Goal: Task Accomplishment & Management: Manage account settings

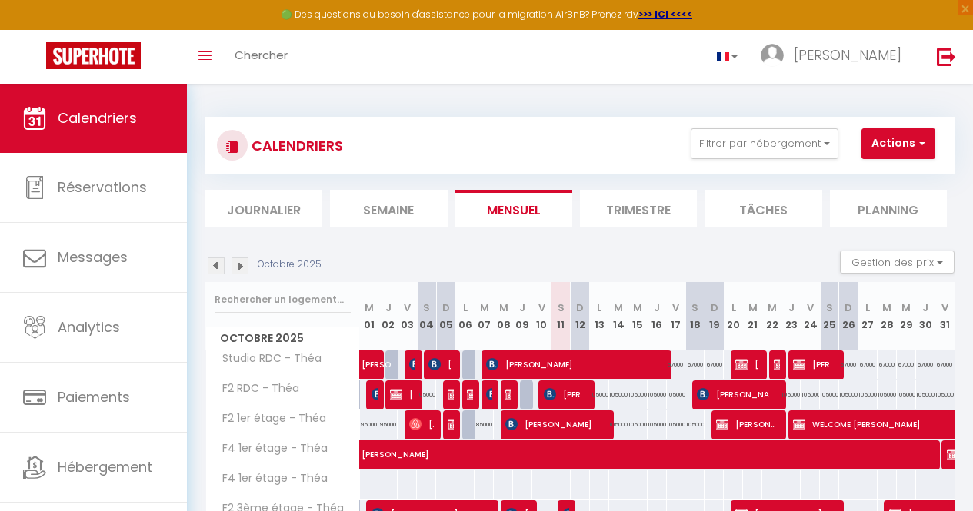
select select
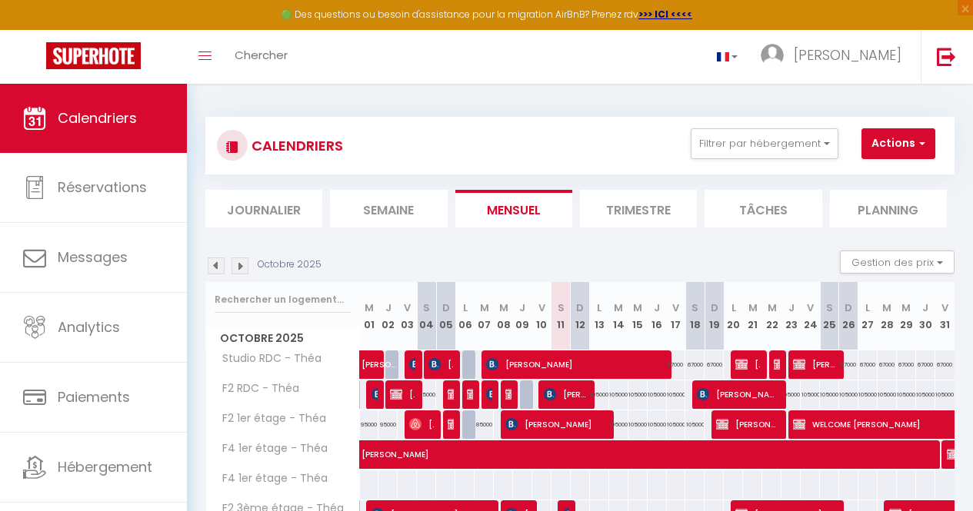
scroll to position [189, 0]
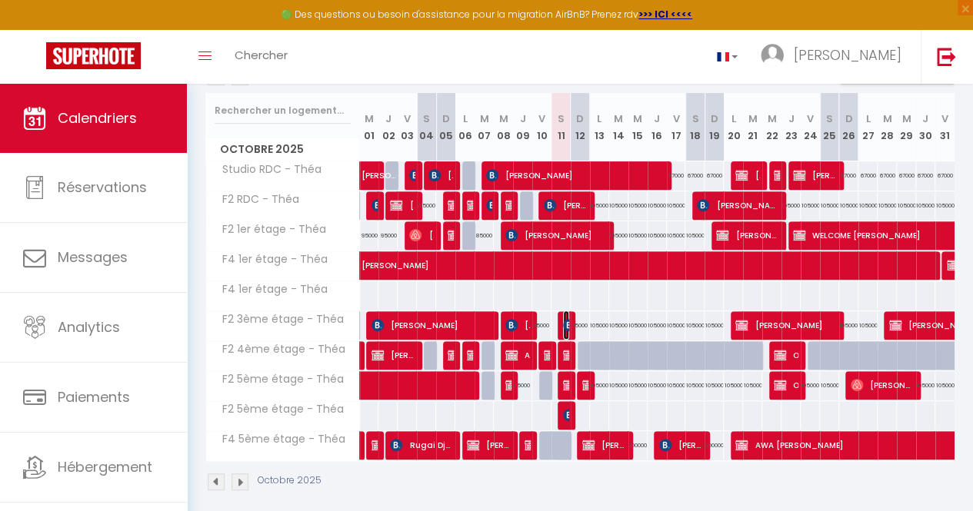
click at [563, 325] on img at bounding box center [569, 325] width 12 height 12
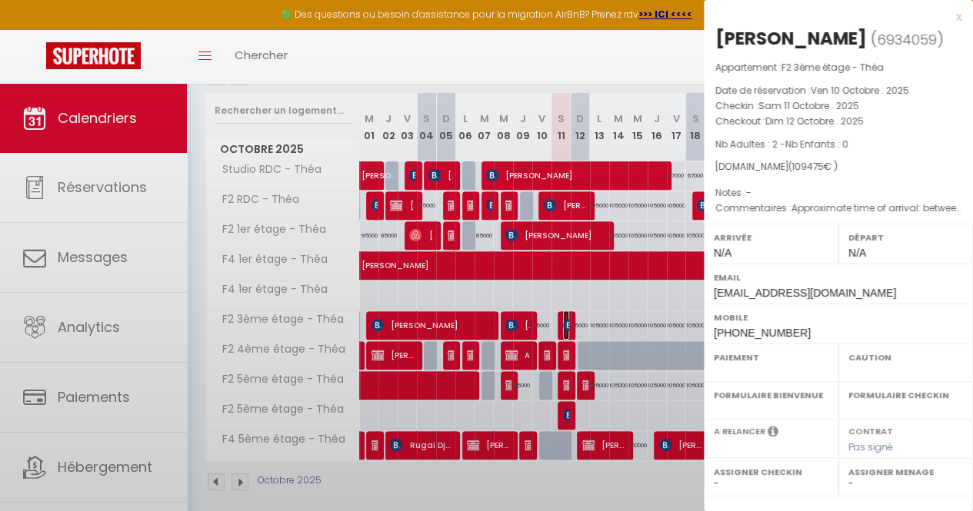
select select "KO"
select select "0"
select select "1"
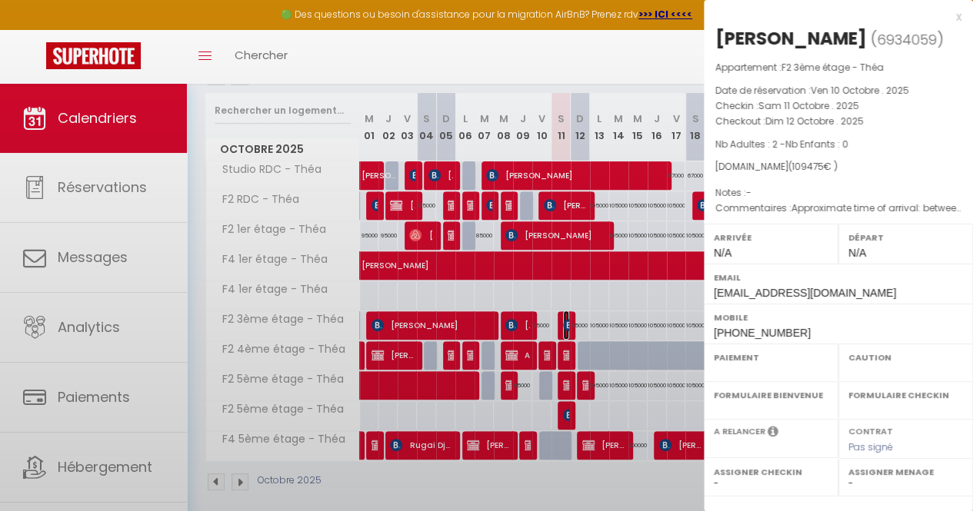
select select
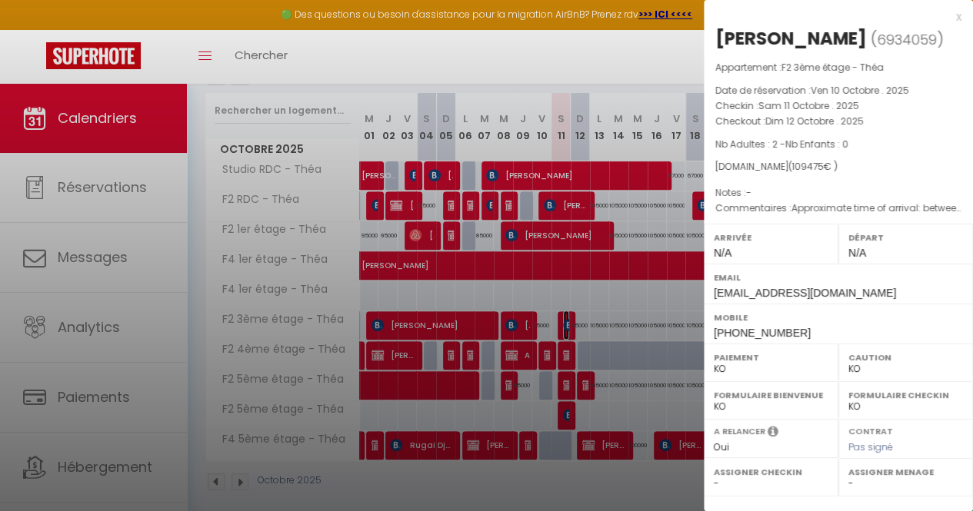
scroll to position [181, 0]
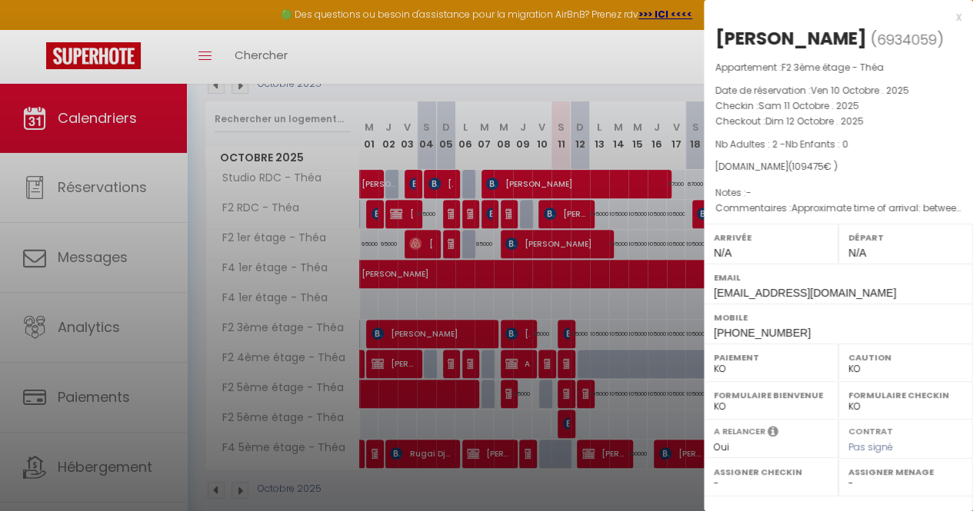
click at [595, 332] on div at bounding box center [486, 255] width 973 height 511
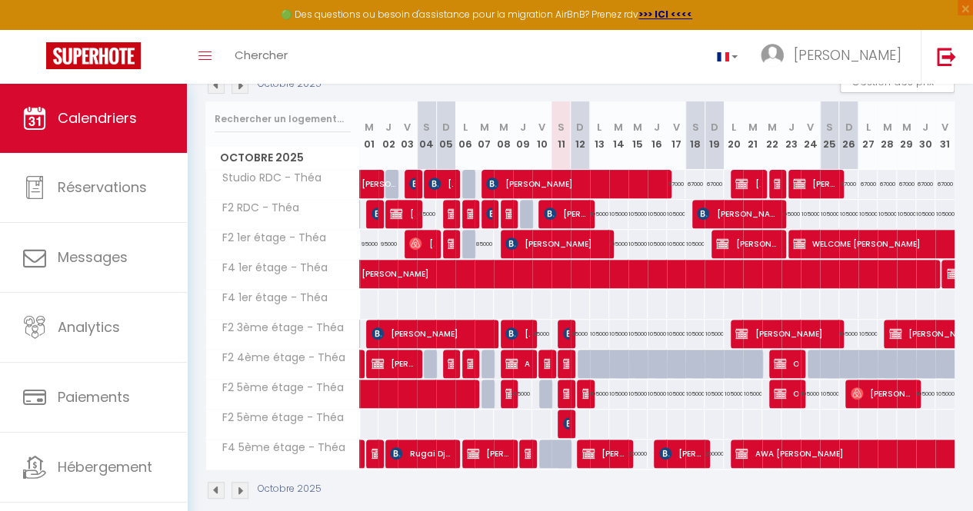
scroll to position [211, 0]
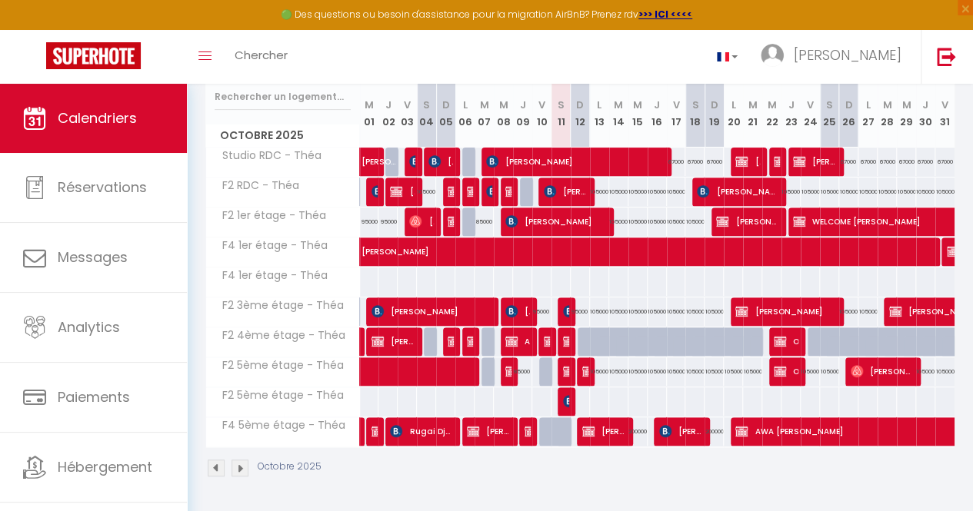
drag, startPoint x: 240, startPoint y: 386, endPoint x: 529, endPoint y: 495, distance: 309.1
click at [529, 495] on div "CALENDRIERS Filtrer par hébergement F2 F2 RDC - Théa F2 4ème étage - Théa F2 5è…" at bounding box center [580, 196] width 786 height 631
click at [310, 388] on span "F2 5ème étage - Théa" at bounding box center [277, 396] width 139 height 17
click at [256, 388] on span "F2 5ème étage - Théa" at bounding box center [277, 396] width 139 height 17
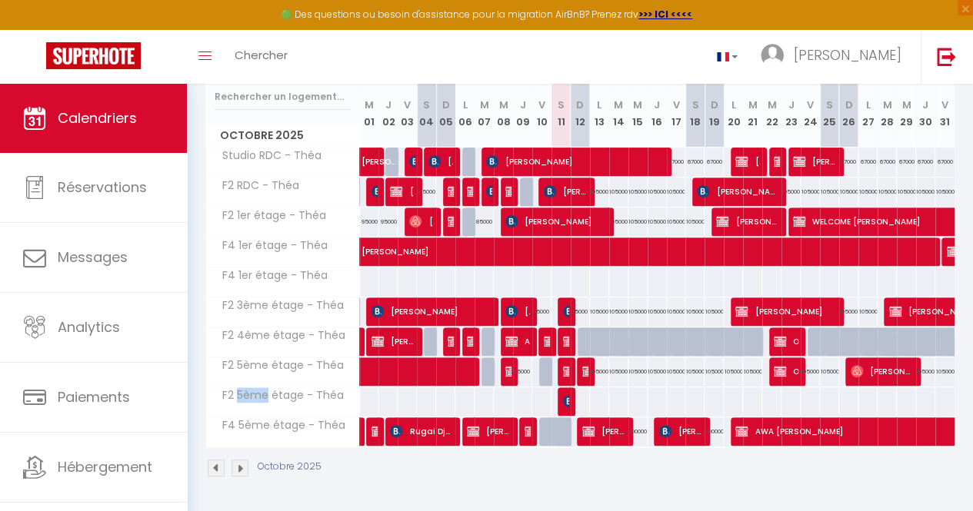
click at [256, 388] on span "F2 5ème étage - Théa" at bounding box center [277, 396] width 139 height 17
click at [309, 390] on span "F2 5ème étage - Théa" at bounding box center [277, 396] width 139 height 17
click at [315, 388] on span "F2 5ème étage - Théa" at bounding box center [277, 396] width 139 height 17
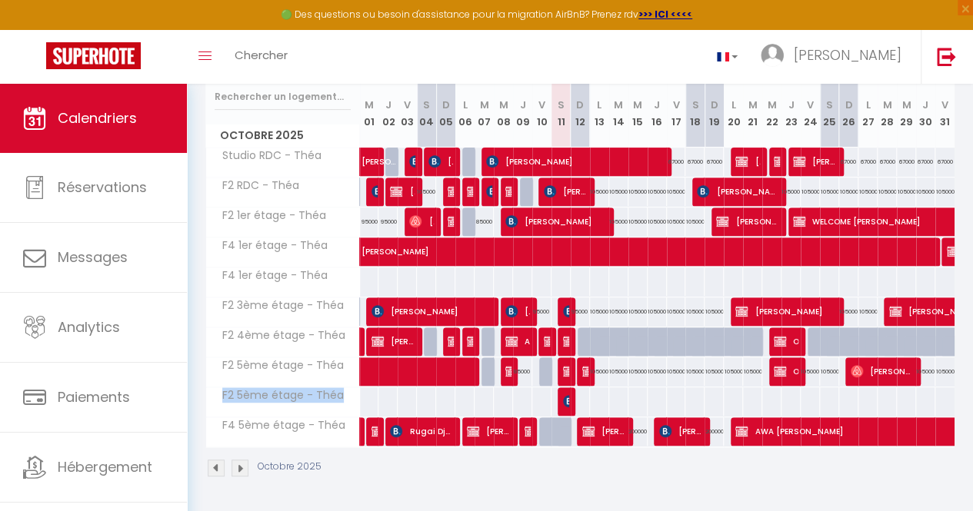
click at [260, 388] on span "F2 5ème étage - Théa" at bounding box center [277, 396] width 139 height 17
click at [266, 388] on span "F2 5ème étage - Théa" at bounding box center [277, 396] width 139 height 17
click at [563, 305] on img at bounding box center [569, 311] width 12 height 12
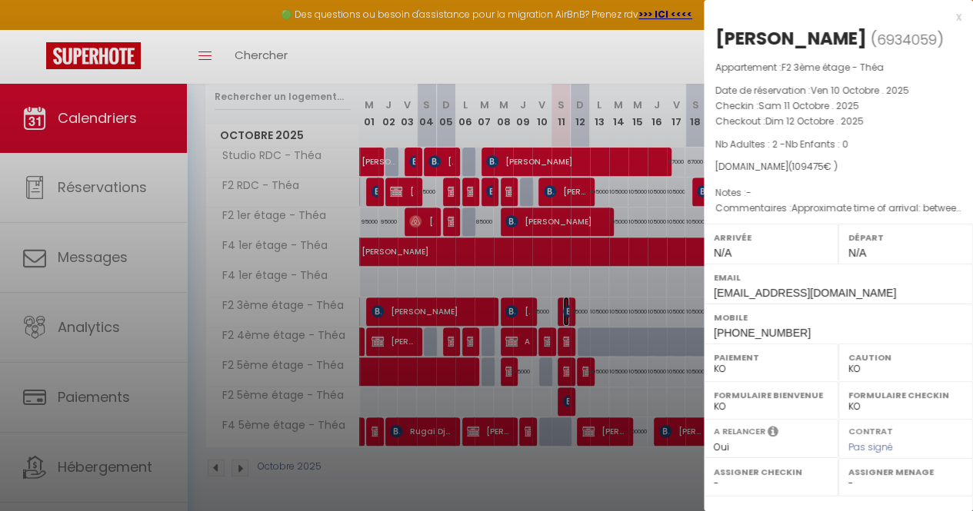
scroll to position [202, 0]
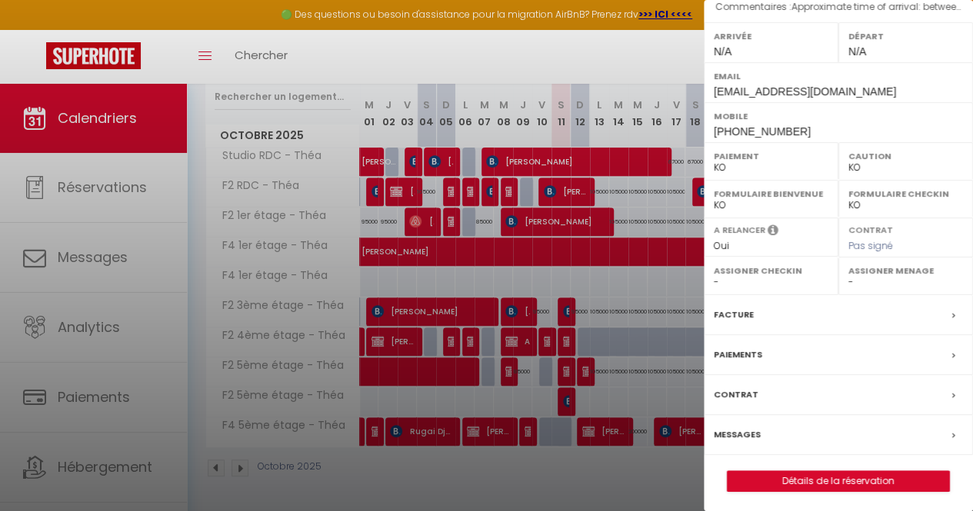
click at [738, 318] on label "Facture" at bounding box center [734, 315] width 40 height 16
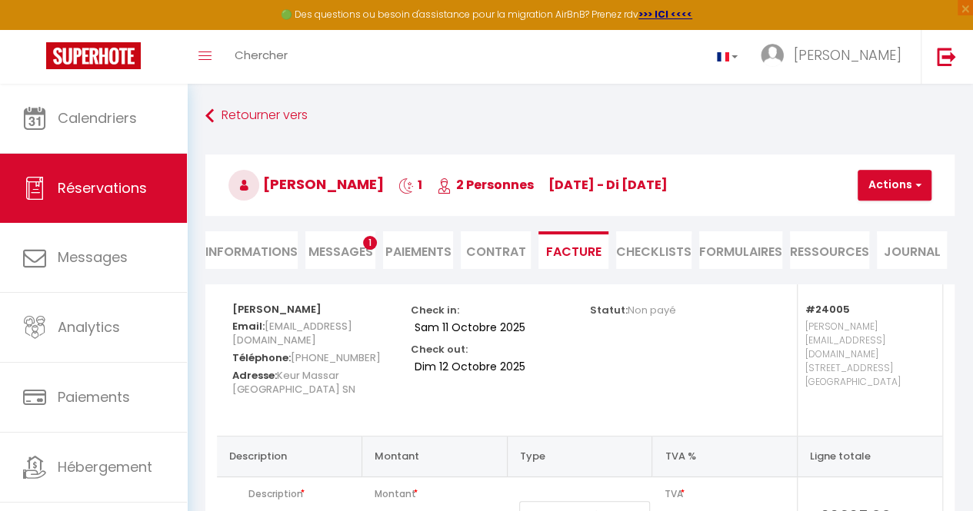
click at [228, 242] on li "Informations" at bounding box center [251, 251] width 92 height 38
select select
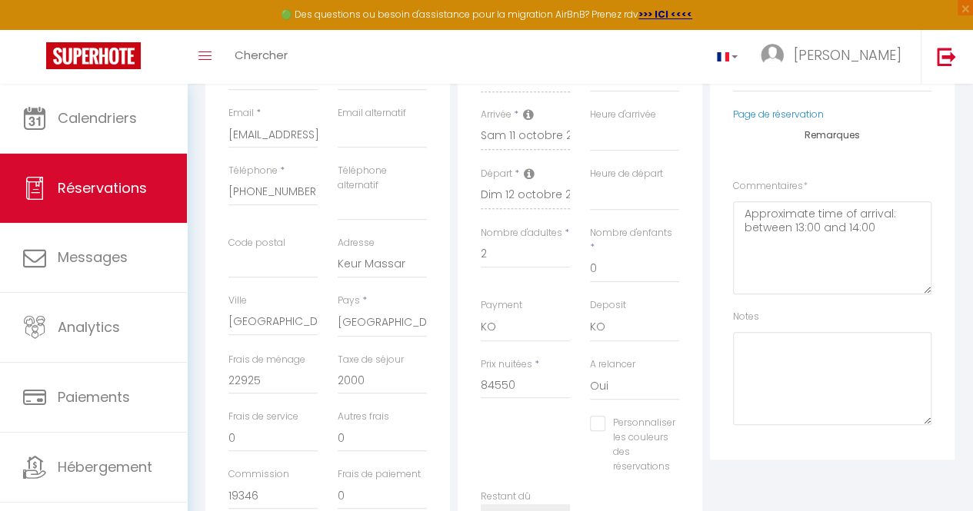
scroll to position [322, 0]
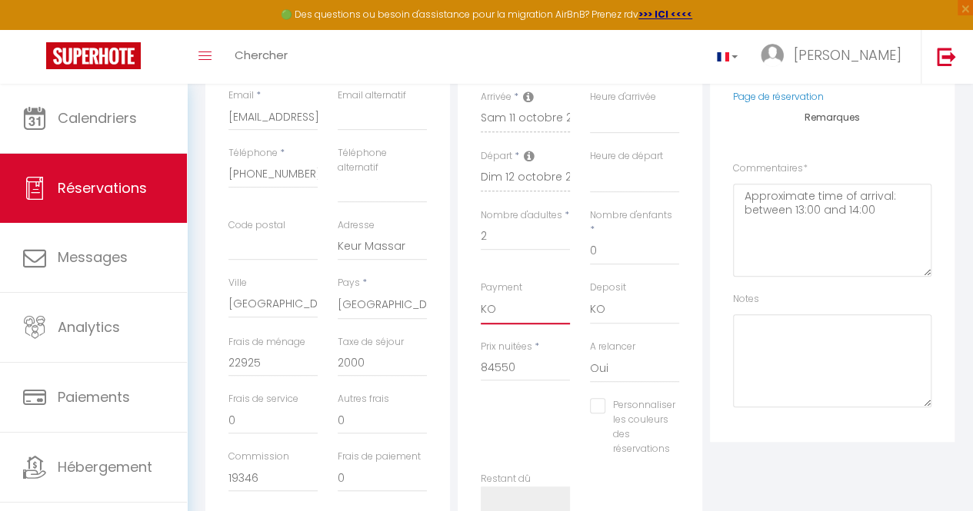
click at [512, 301] on select "OK KO" at bounding box center [525, 309] width 89 height 29
select select "12"
click at [481, 295] on select "OK KO" at bounding box center [525, 309] width 89 height 29
select select
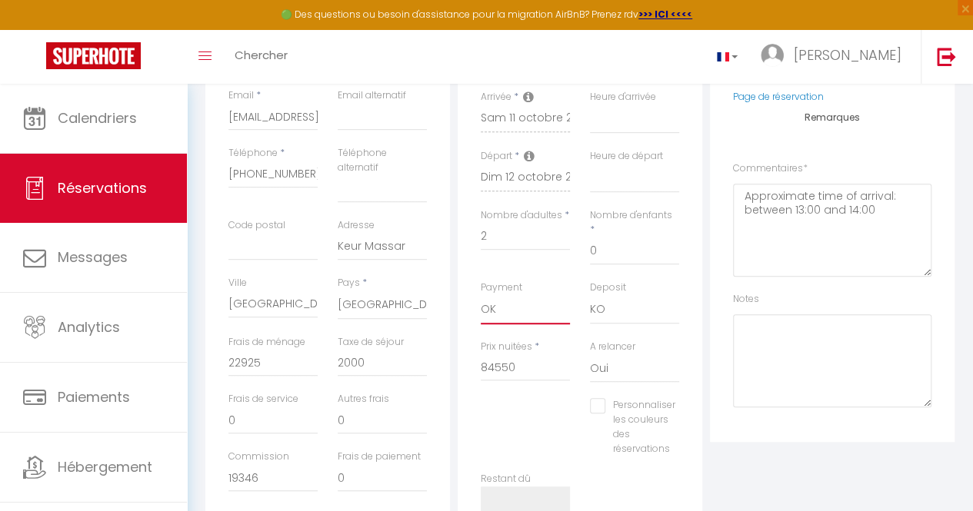
checkbox input "false"
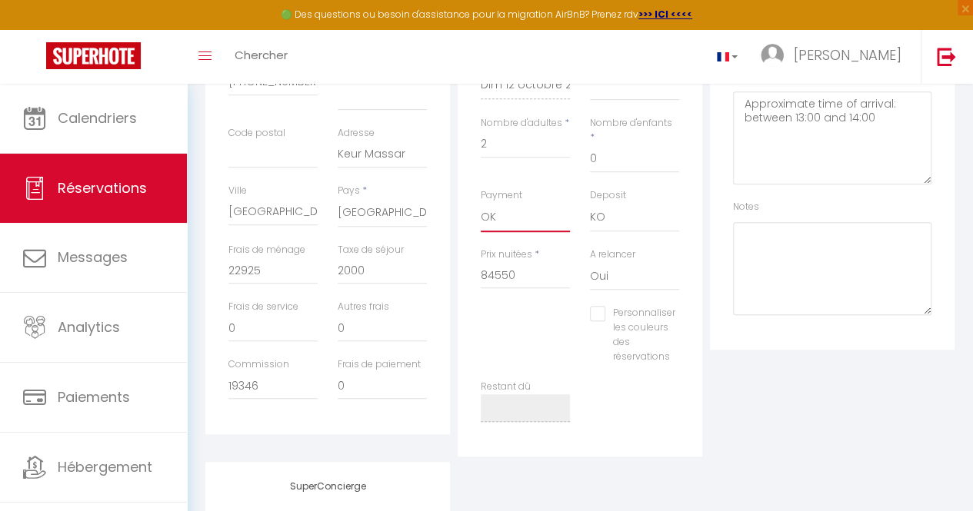
scroll to position [420, 0]
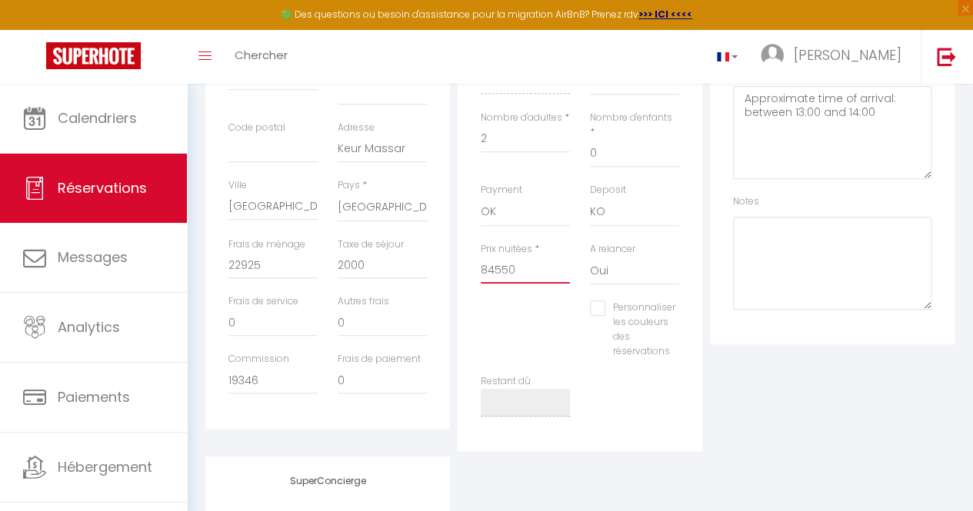
click at [551, 256] on input "84550" at bounding box center [525, 270] width 89 height 28
type input "8455"
select select
checkbox input "false"
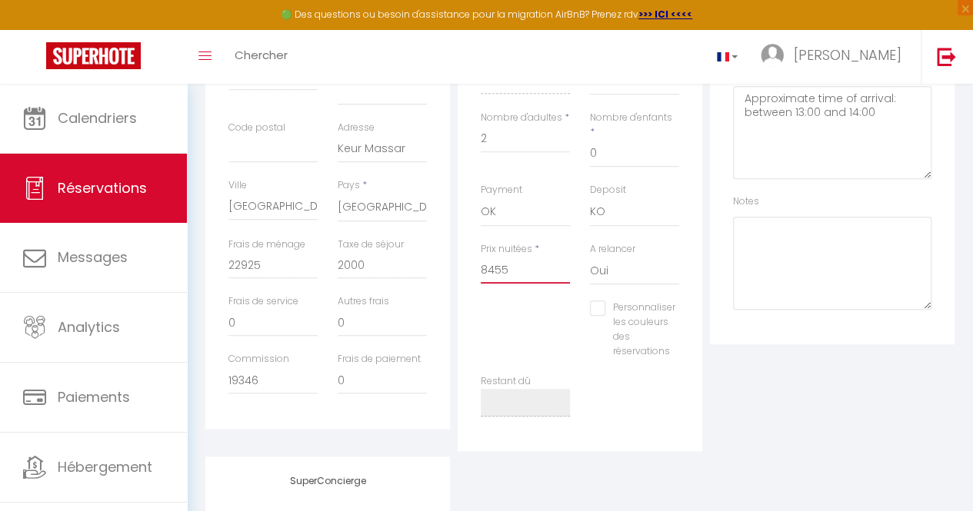
type input "845"
select select
checkbox input "false"
type input "84"
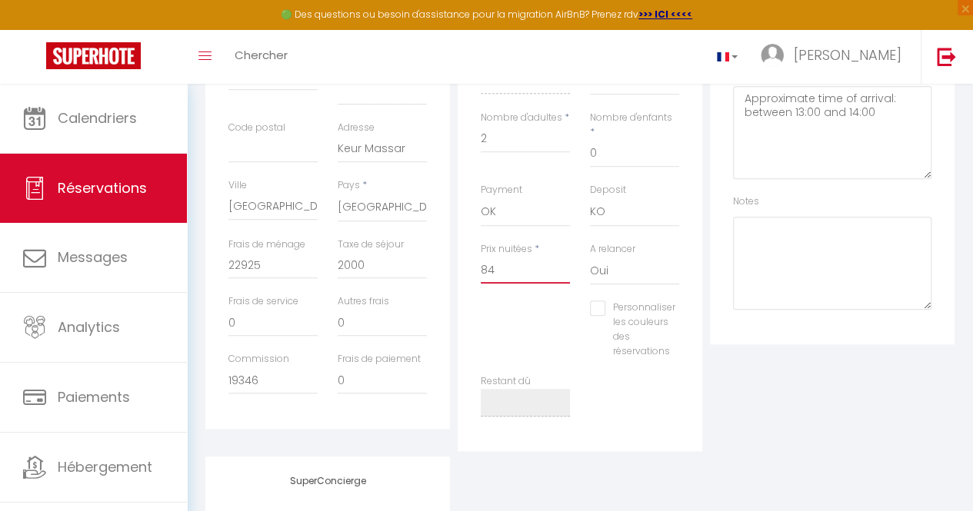
select select
checkbox input "false"
type input "8"
select select
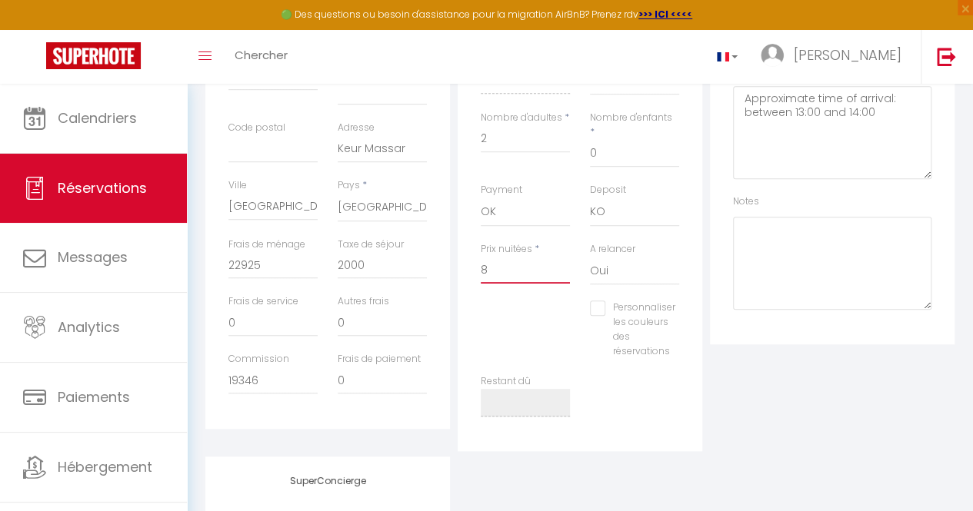
select select
checkbox input "false"
select select
checkbox input "false"
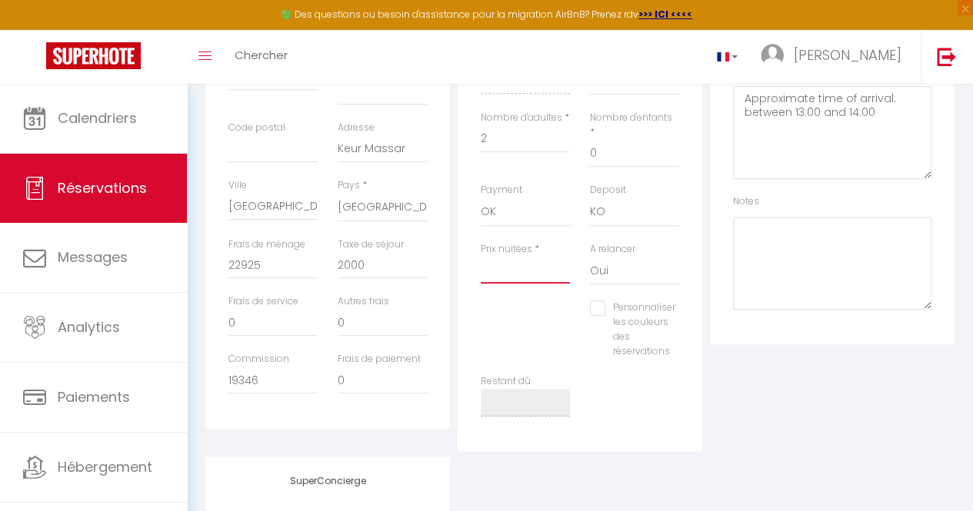
type input "1"
select select
checkbox input "false"
type input "10"
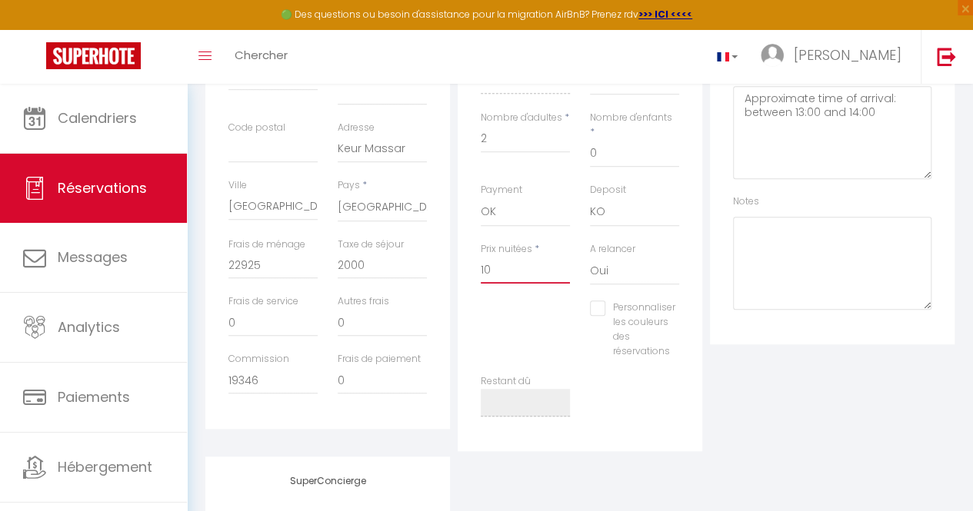
select select
checkbox input "false"
type input "109"
select select
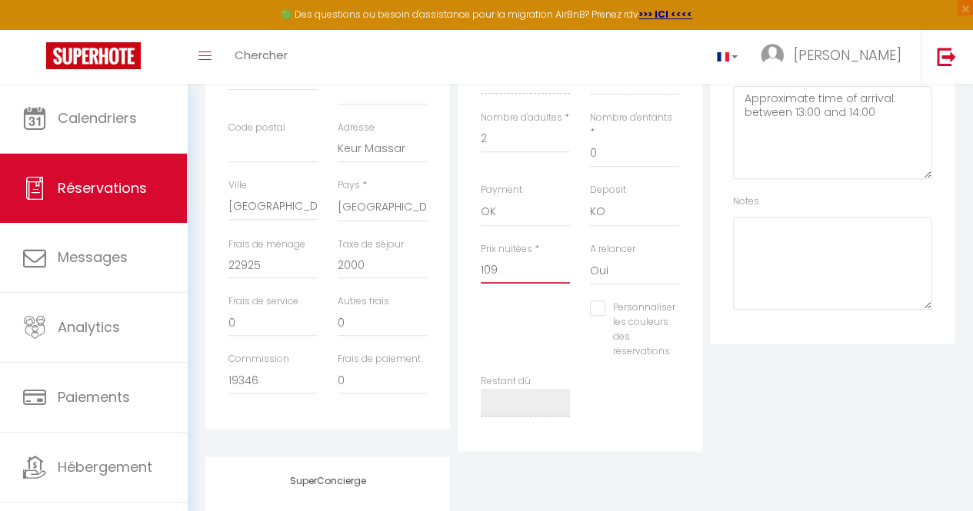
select select
checkbox input "false"
type input "1094"
select select
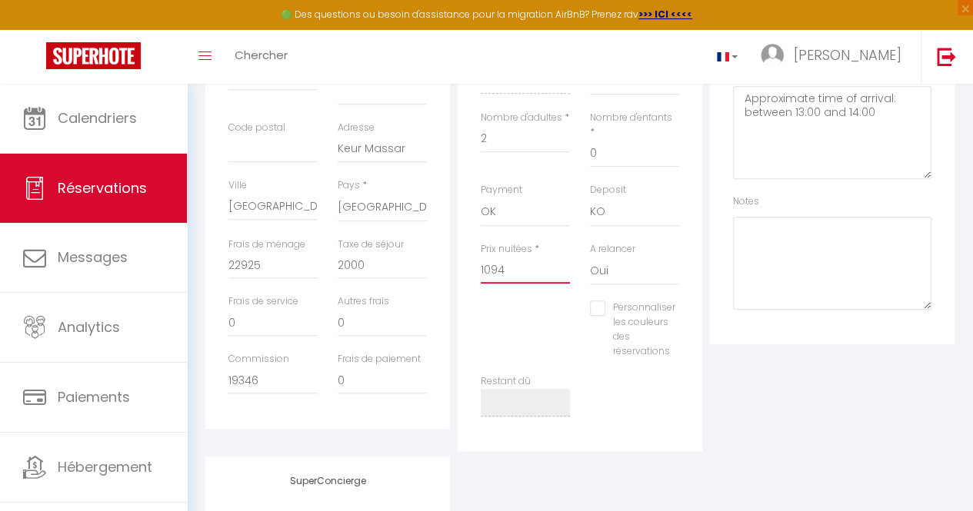
checkbox input "false"
type input "10947"
select select
checkbox input "false"
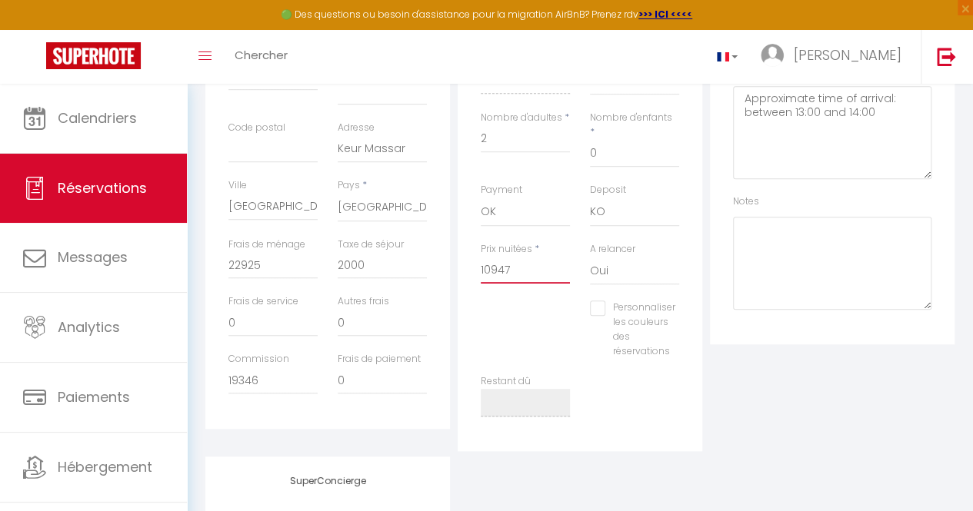
type input "109475"
select select
checkbox input "false"
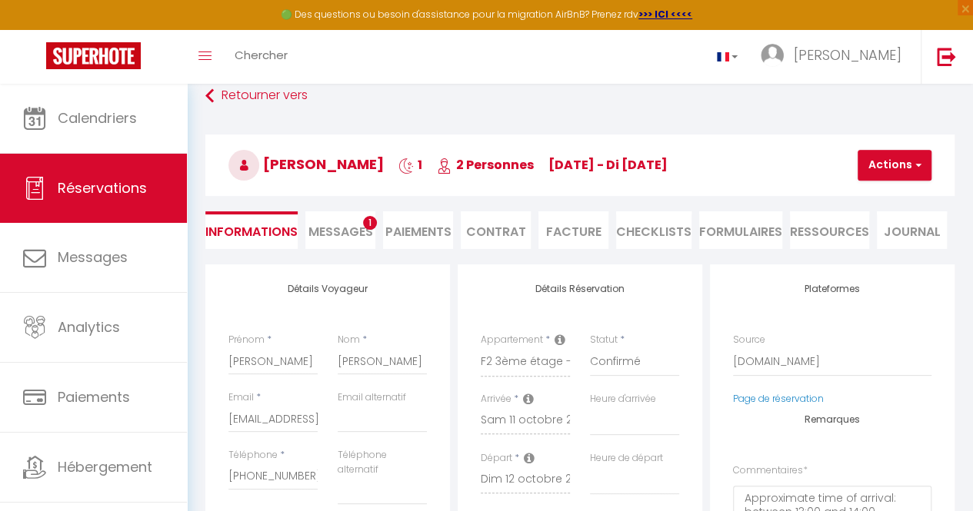
scroll to position [17, 0]
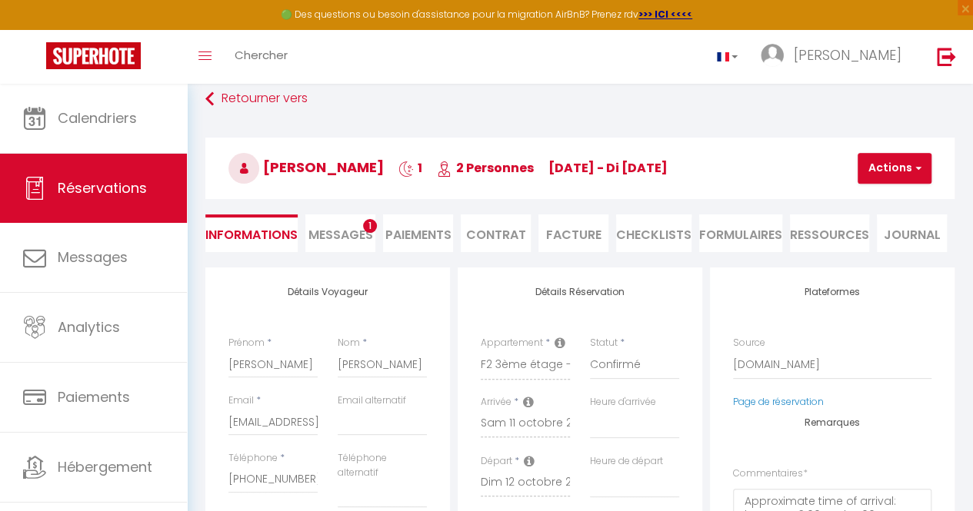
type input "109475"
type input "0"
select select
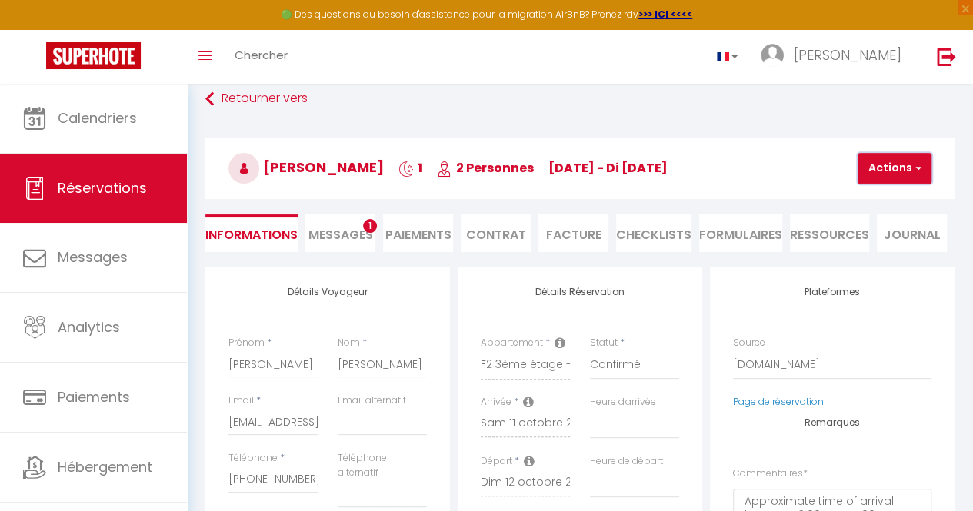
checkbox input "false"
click at [912, 156] on button "Actions" at bounding box center [895, 168] width 74 height 31
click at [905, 198] on link "Enregistrer" at bounding box center [908, 202] width 122 height 20
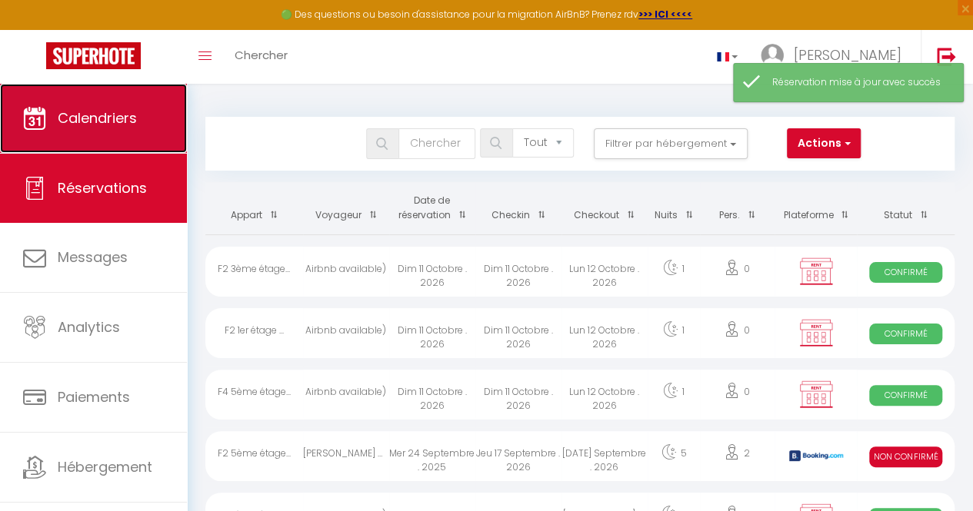
click at [151, 135] on link "Calendriers" at bounding box center [93, 118] width 187 height 69
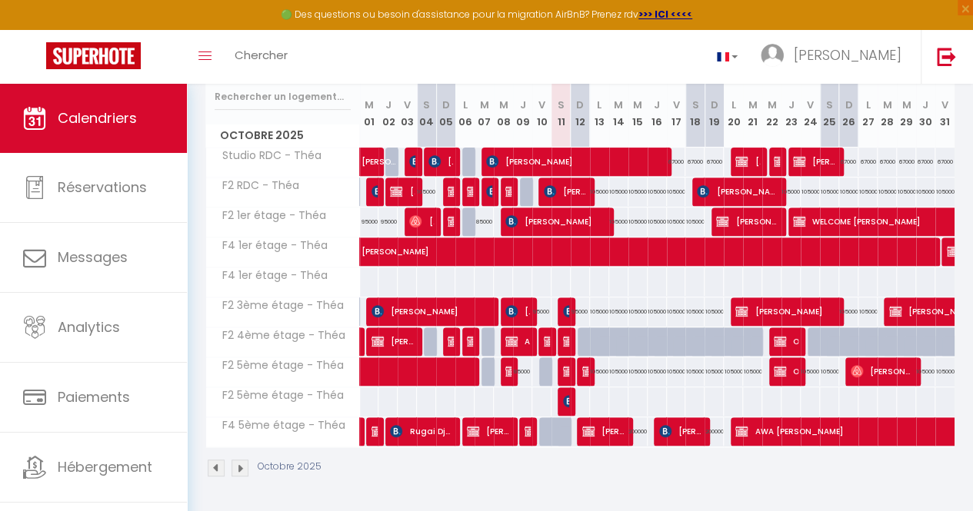
scroll to position [206, 0]
click at [563, 305] on img at bounding box center [569, 311] width 12 height 12
select select "OK"
select select "KO"
select select "0"
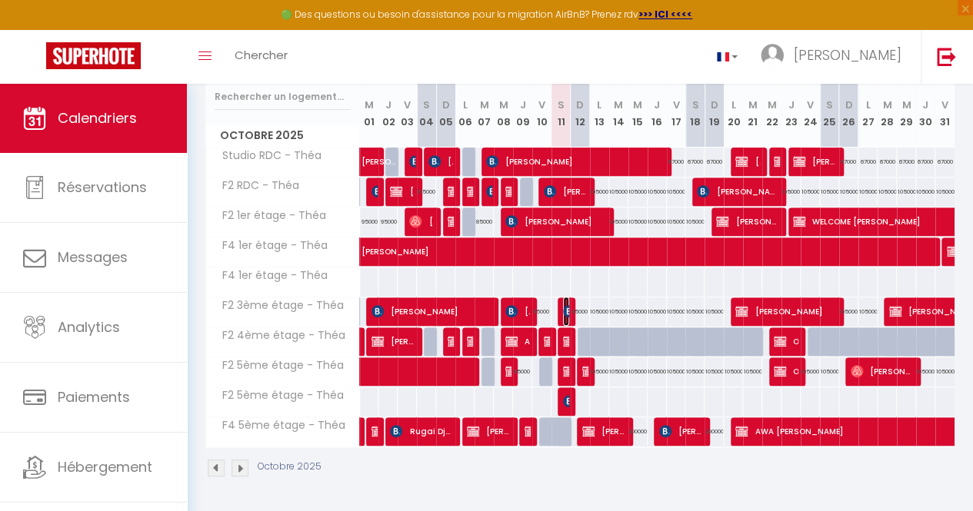
select select "0"
select select "1"
select select
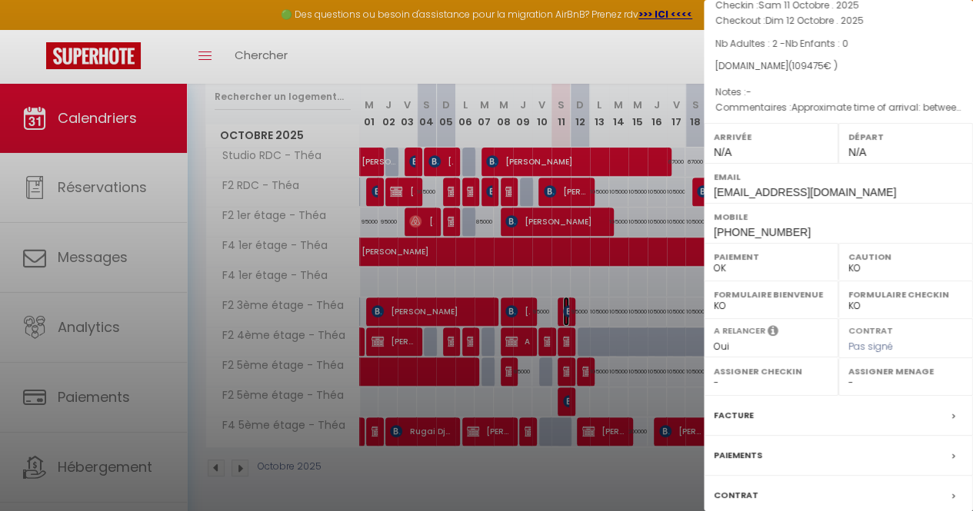
scroll to position [120, 0]
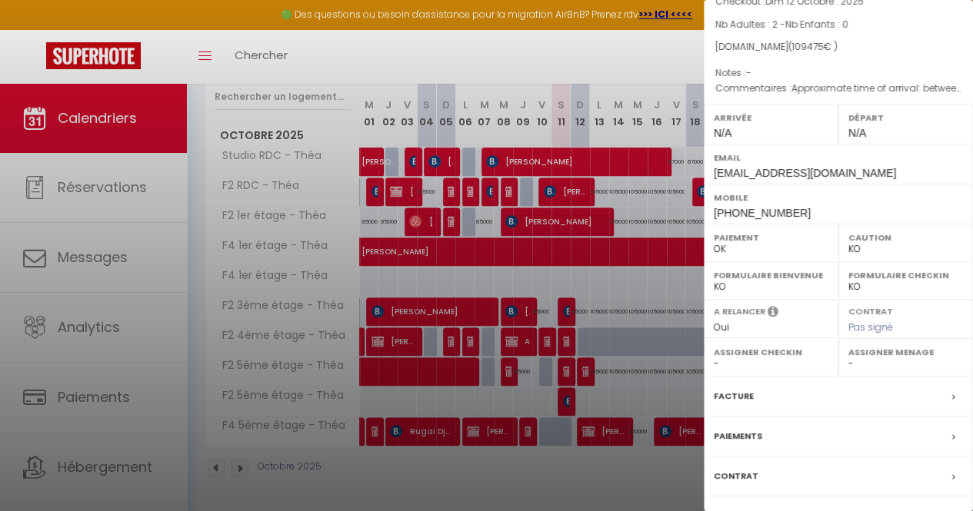
click at [749, 388] on label "Facture" at bounding box center [734, 396] width 40 height 16
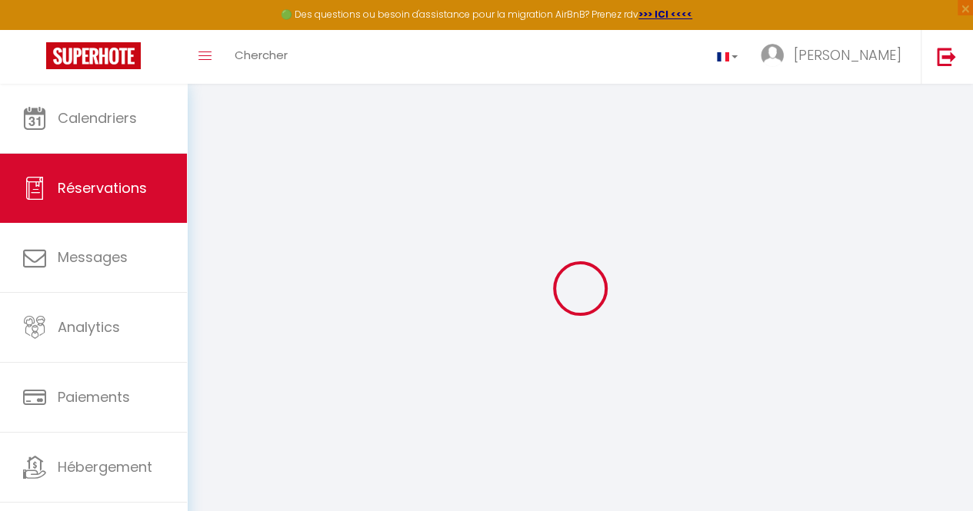
select select
checkbox input "false"
select select
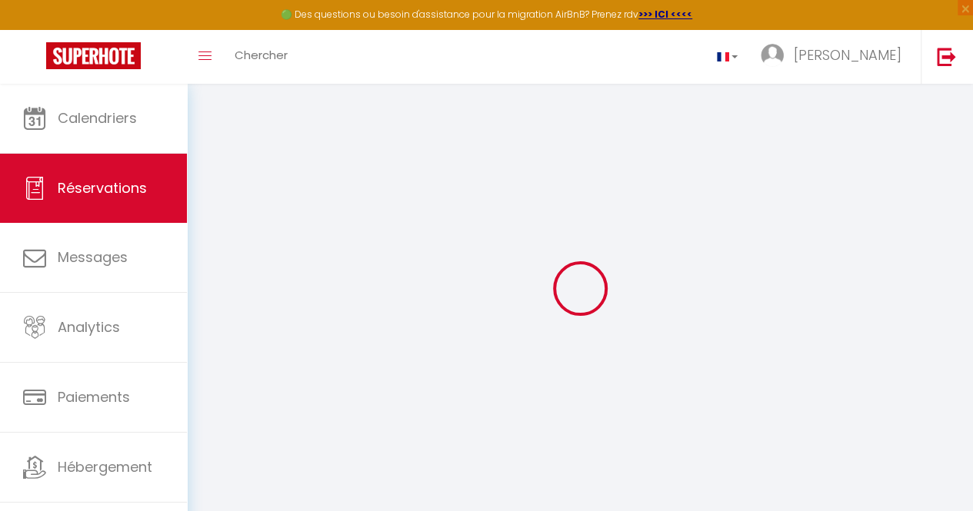
checkbox input "false"
type textarea "Approximate time of arrival: between 13:00 and 14:00"
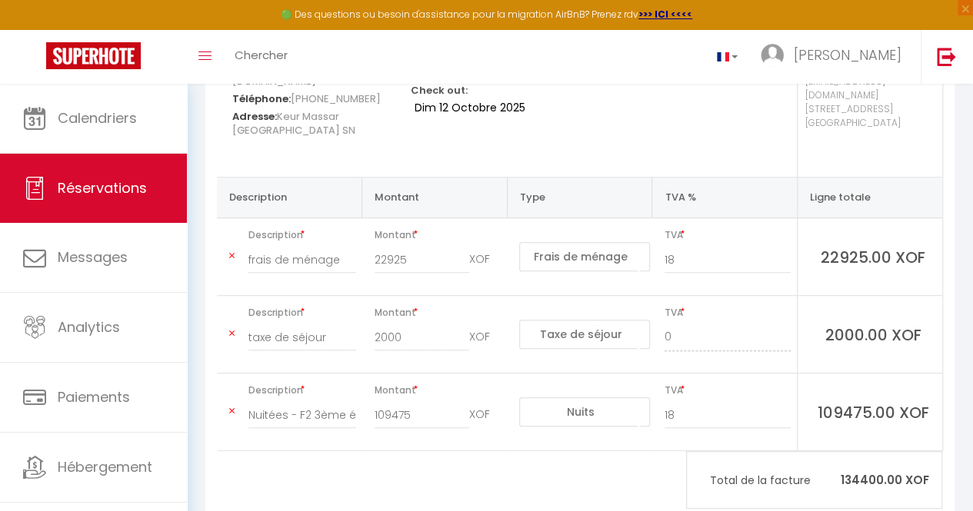
scroll to position [273, 0]
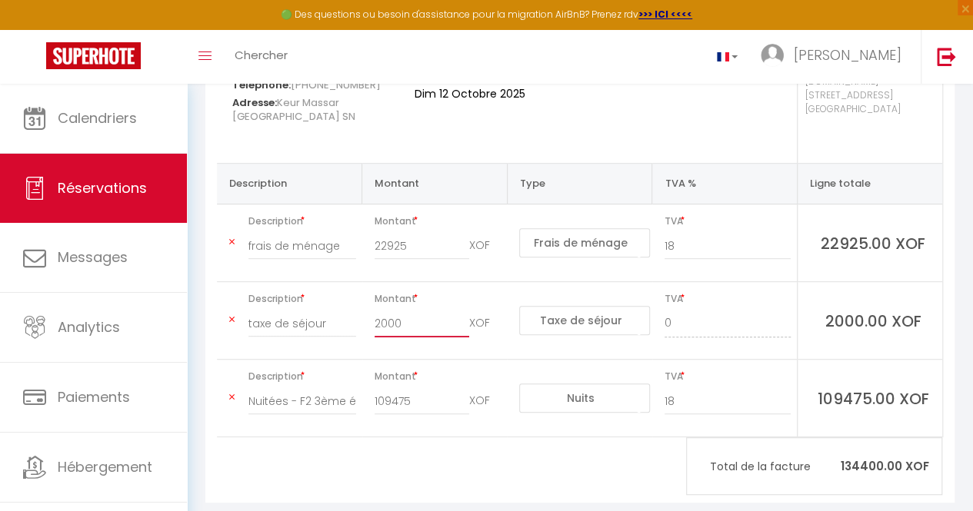
click at [426, 310] on input "2000" at bounding box center [422, 324] width 95 height 28
type input "2"
type input "0"
drag, startPoint x: 423, startPoint y: 223, endPoint x: 267, endPoint y: 233, distance: 156.5
click at [267, 233] on tr "Description frais de ménage Montant 22925 XOF Nuits Frais de ménage Taxe de séj…" at bounding box center [579, 244] width 725 height 78
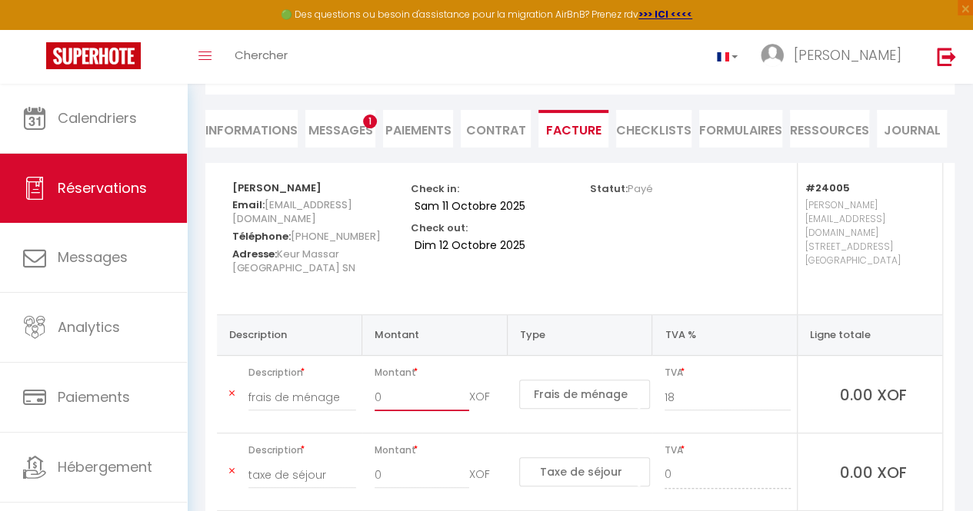
scroll to position [32, 0]
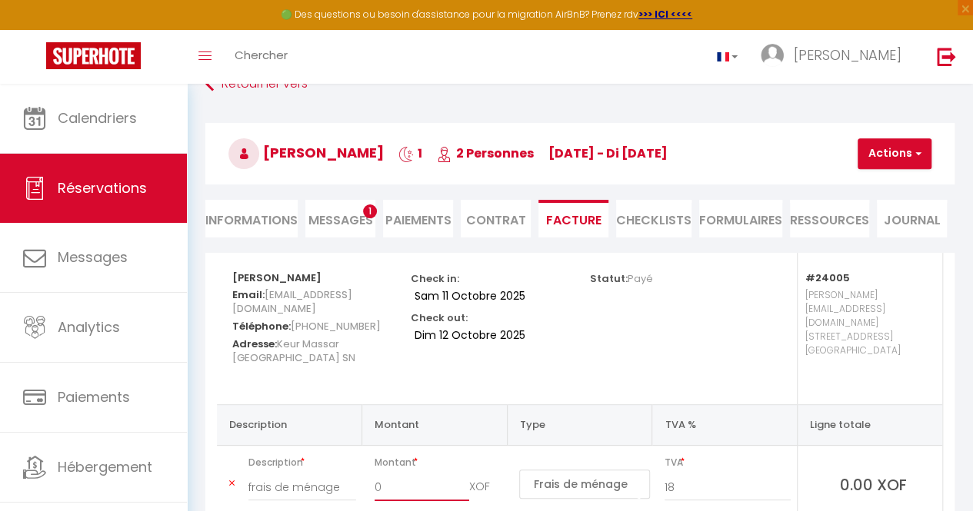
type input "0"
click at [901, 152] on button "Actions" at bounding box center [895, 153] width 74 height 31
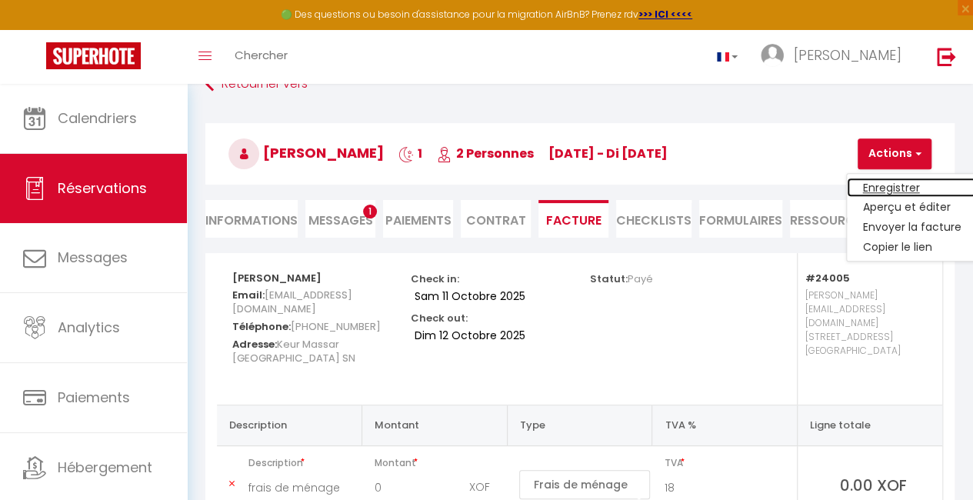
click at [888, 195] on link "Enregistrer" at bounding box center [911, 188] width 129 height 20
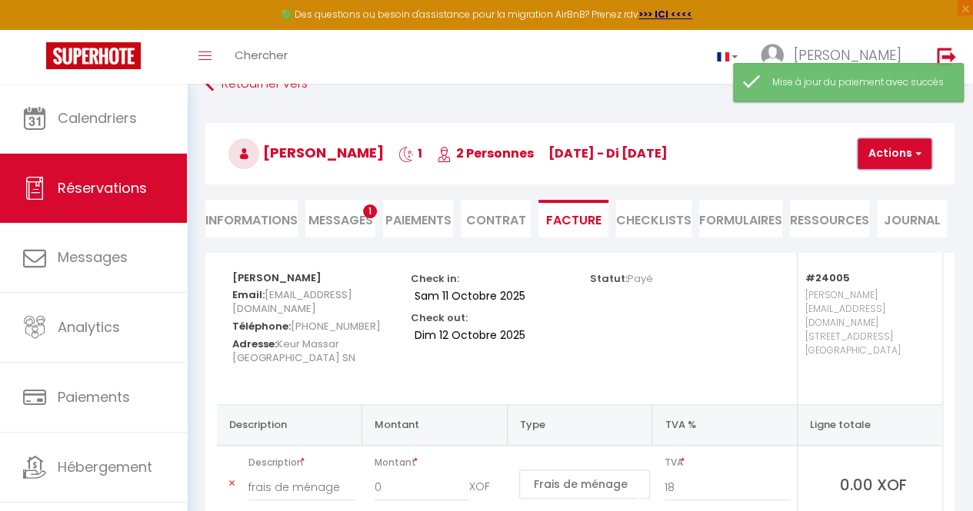
click at [894, 162] on button "Actions" at bounding box center [895, 153] width 74 height 31
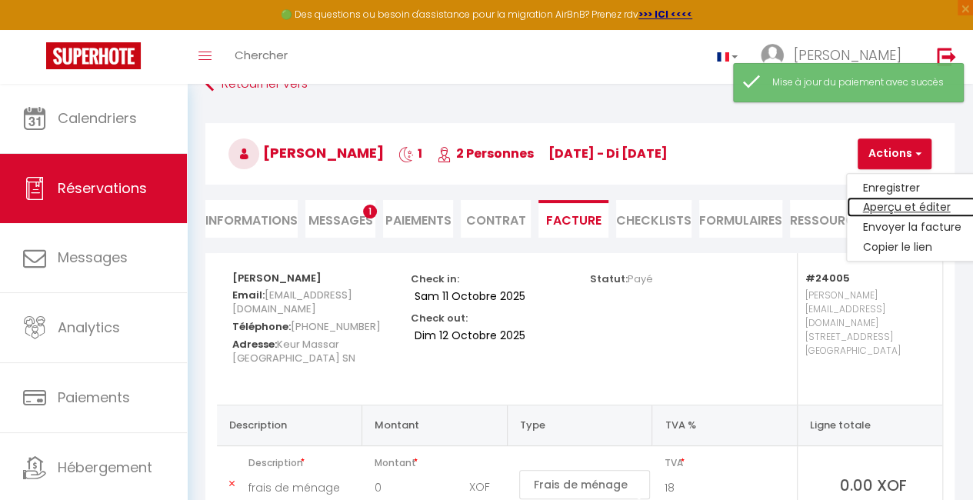
click at [905, 204] on link "Aperçu et éditer" at bounding box center [911, 208] width 129 height 20
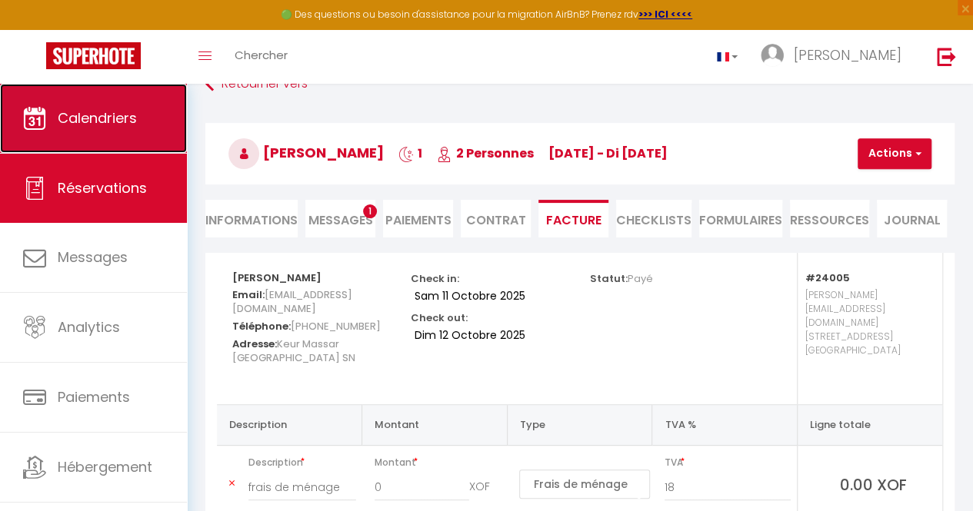
click at [119, 107] on link "Calendriers" at bounding box center [93, 118] width 187 height 69
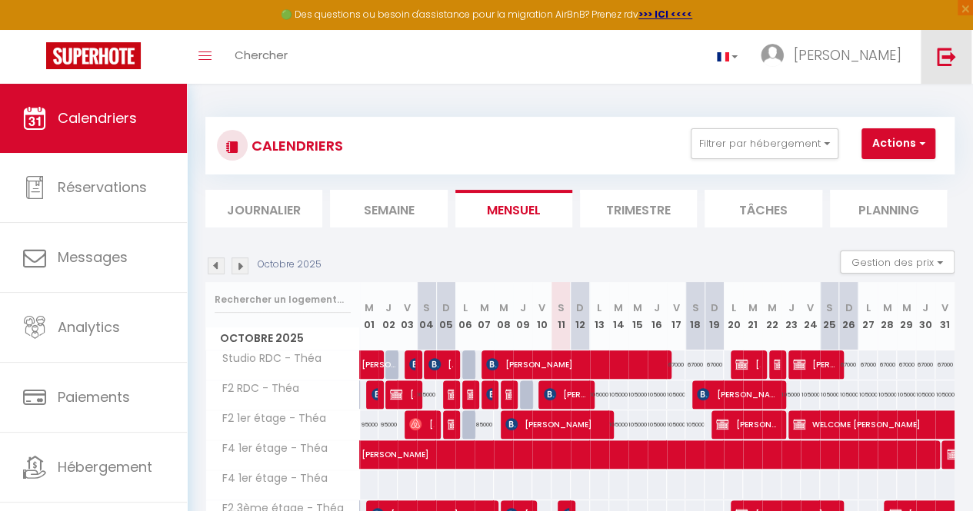
click at [948, 67] on link at bounding box center [946, 57] width 51 height 54
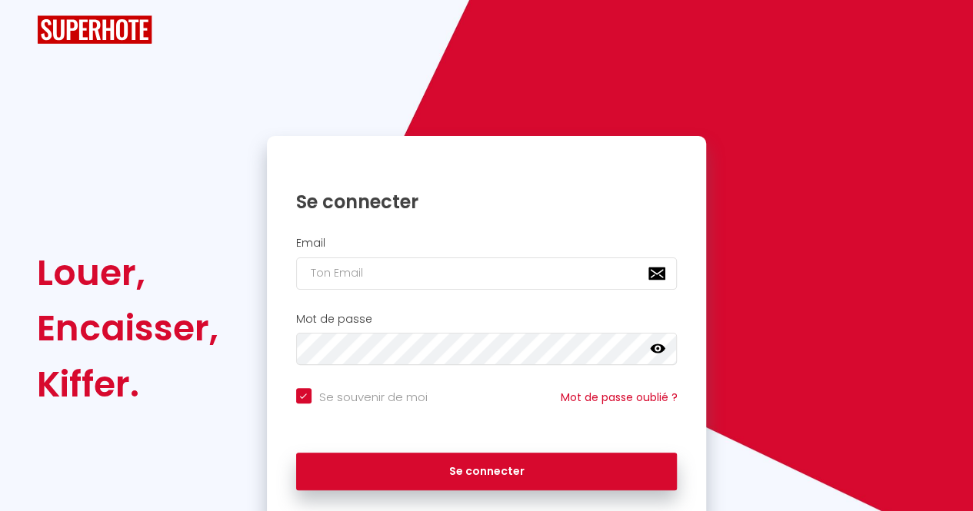
checkbox input "true"
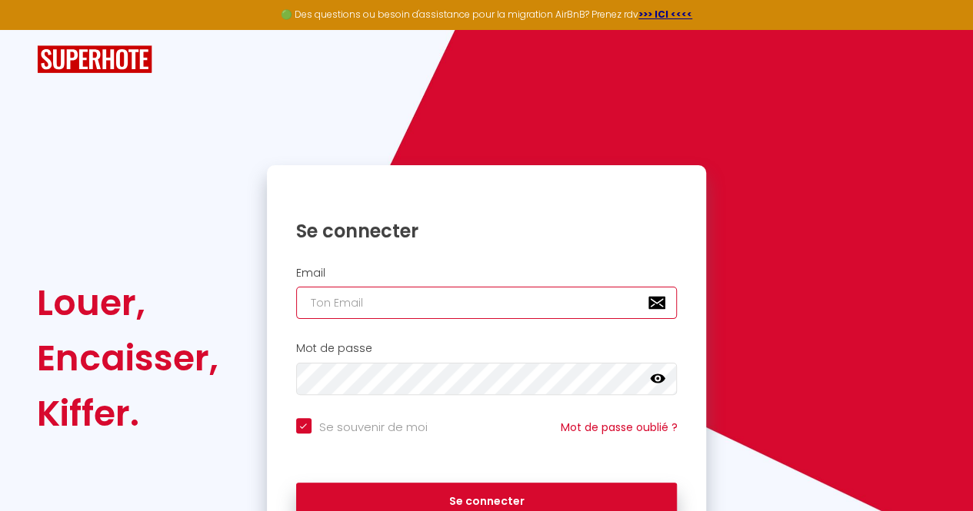
type input "[EMAIL_ADDRESS][DOMAIN_NAME]"
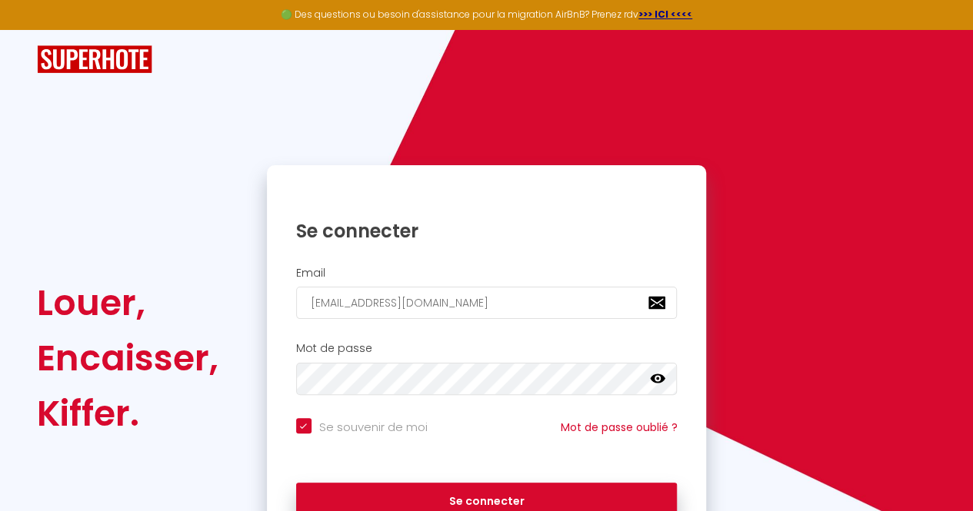
checkbox input "true"
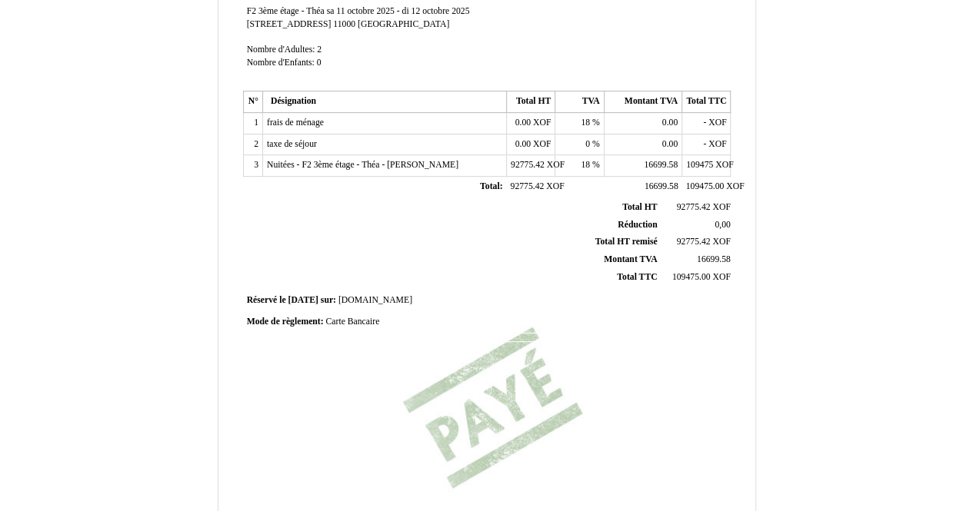
scroll to position [265, 0]
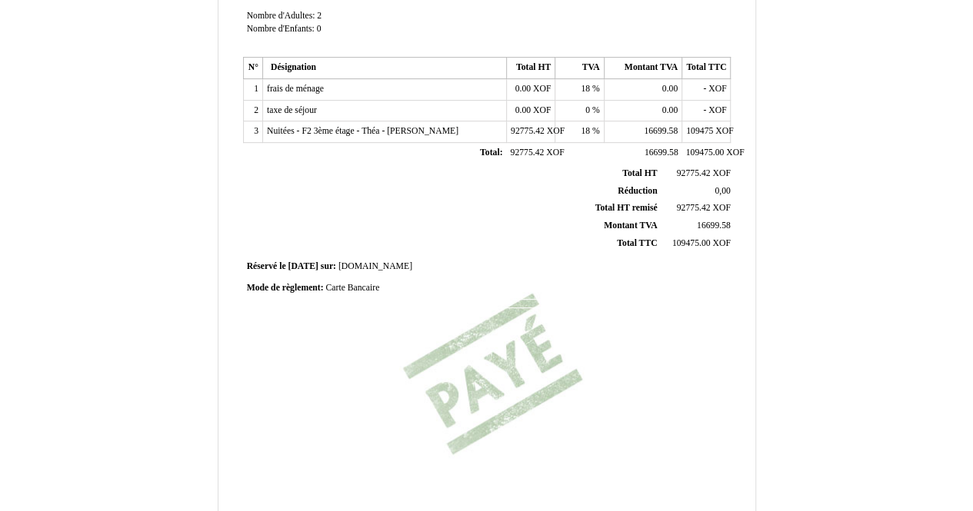
click at [358, 283] on span "Carte Bancaire" at bounding box center [352, 288] width 54 height 10
type input "C"
type input "Espèces"
click at [445, 308] on div "Facture Facture N° 6934059 6934059 Date de création 10 October 2025 Hebergeur: …" at bounding box center [486, 167] width 493 height 727
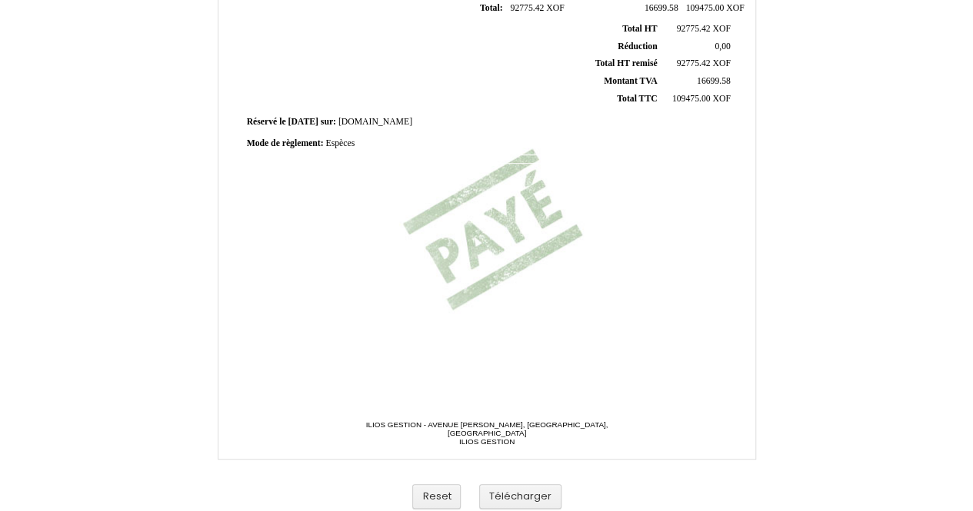
scroll to position [415, 0]
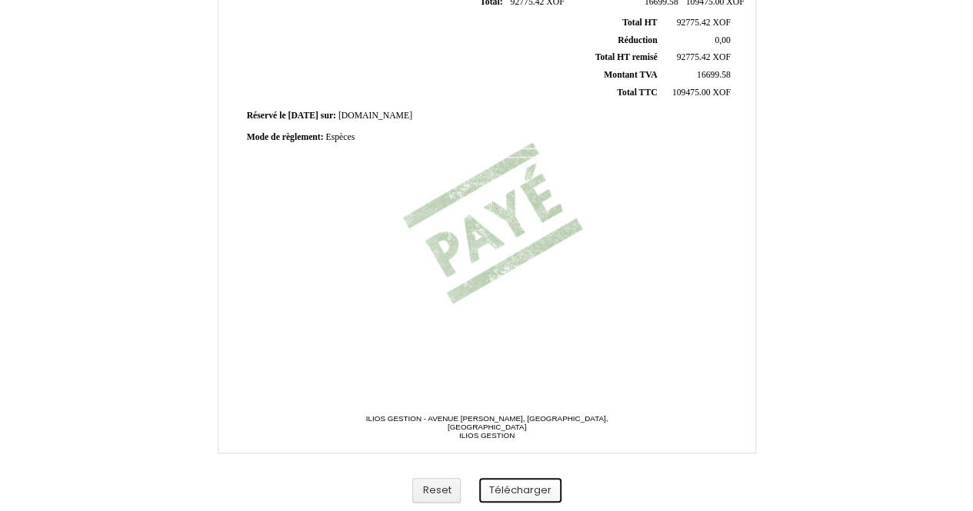
click at [533, 482] on button "Télécharger" at bounding box center [520, 490] width 82 height 25
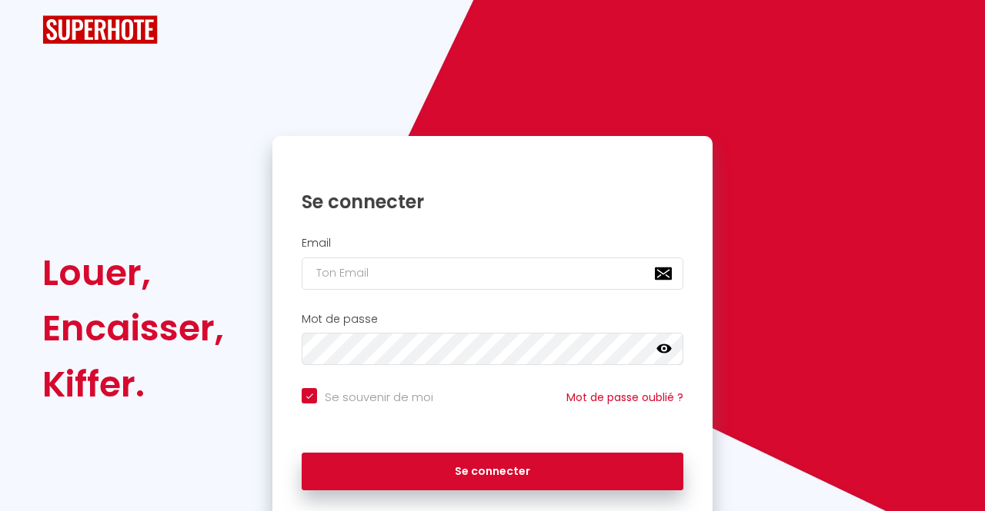
checkbox input "true"
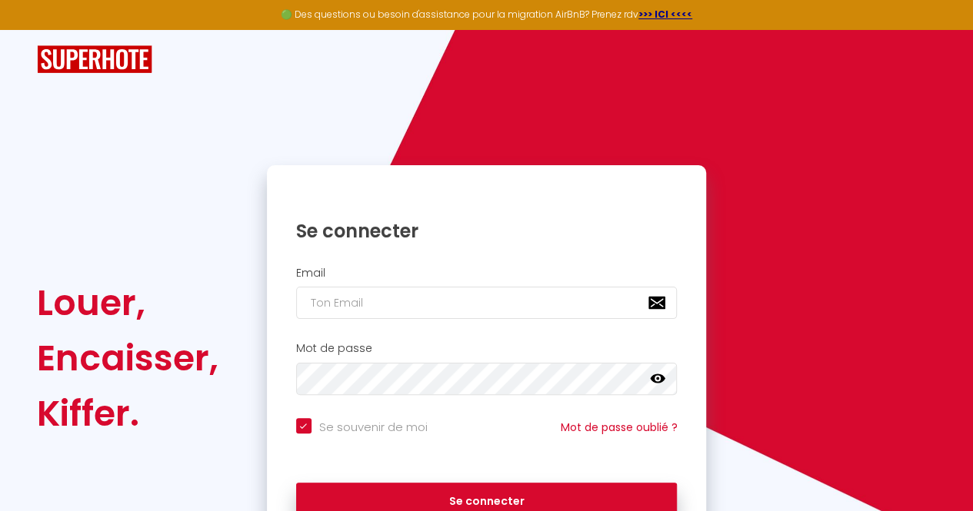
scroll to position [85, 0]
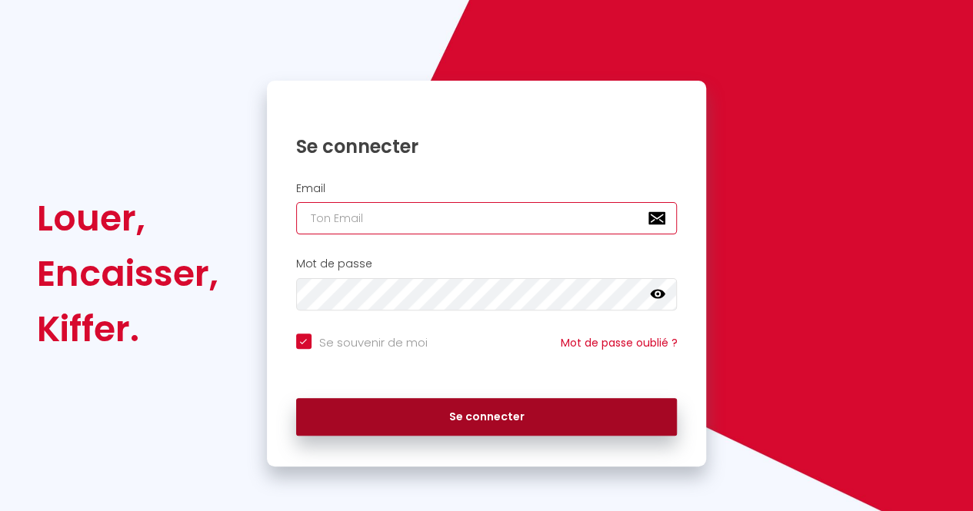
type input "[EMAIL_ADDRESS][DOMAIN_NAME]"
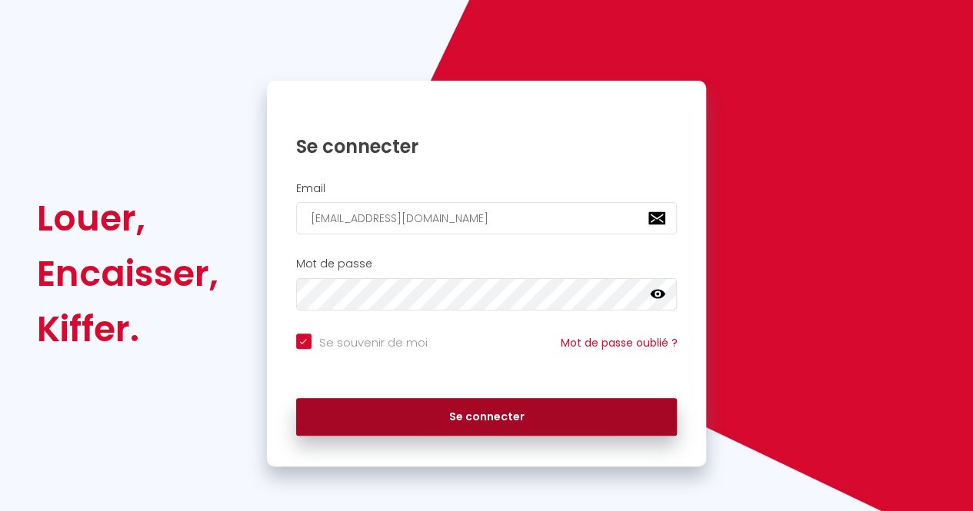
click at [472, 418] on button "Se connecter" at bounding box center [486, 417] width 381 height 38
checkbox input "true"
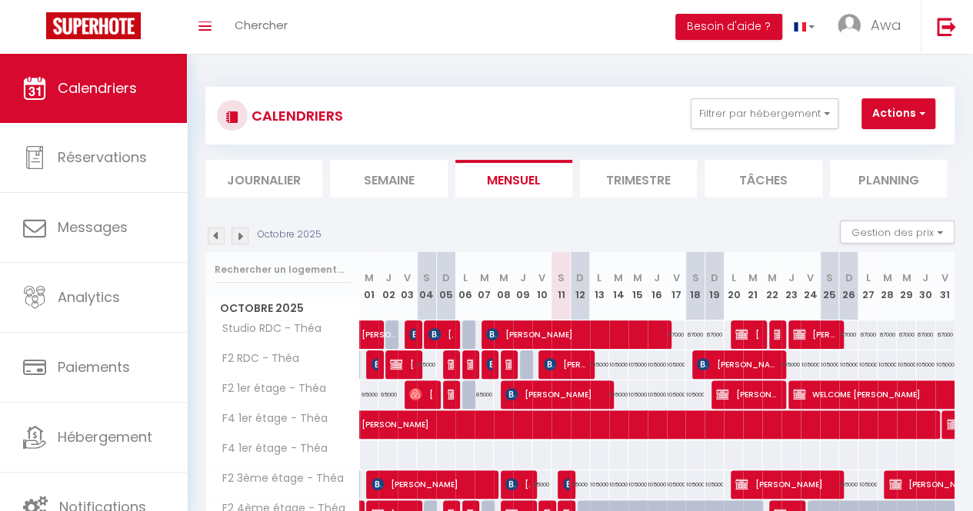
select select
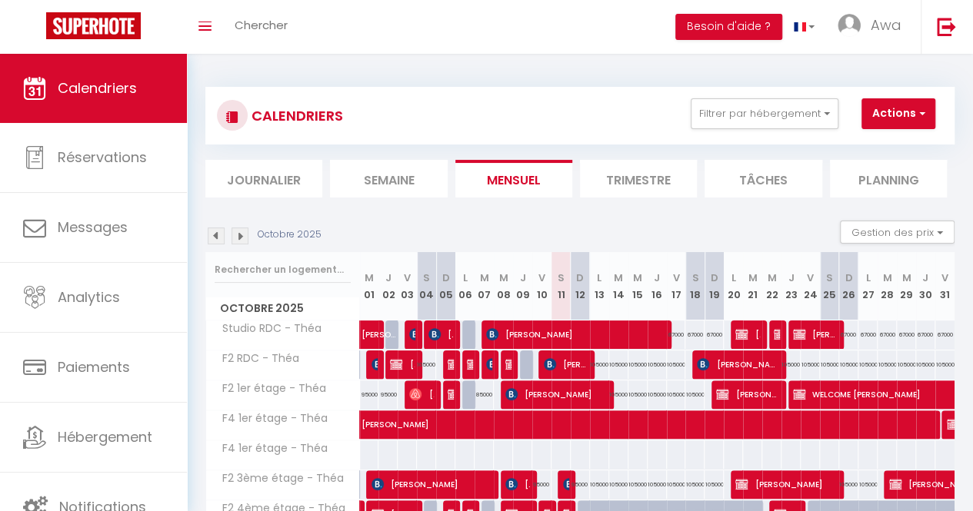
select select
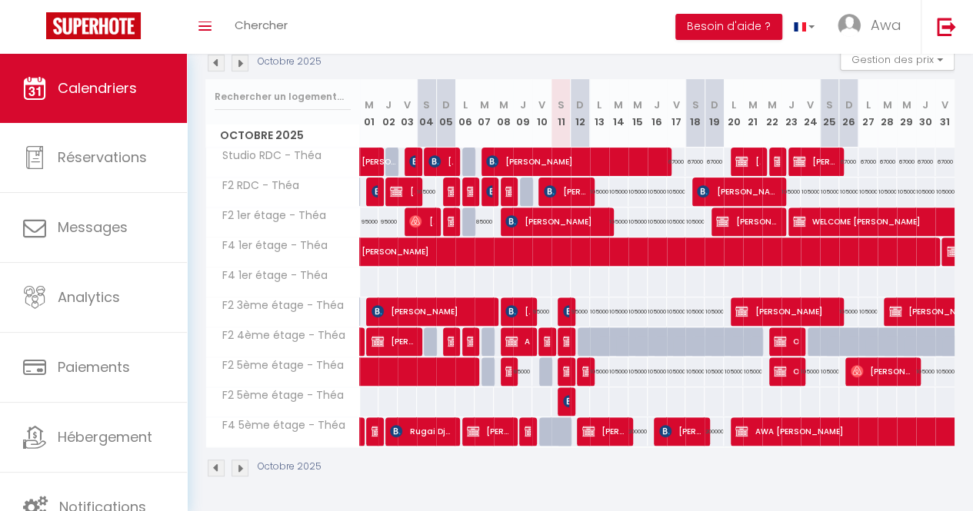
scroll to position [175, 0]
click at [563, 308] on img at bounding box center [569, 311] width 12 height 12
select select "OK"
select select "KO"
select select "0"
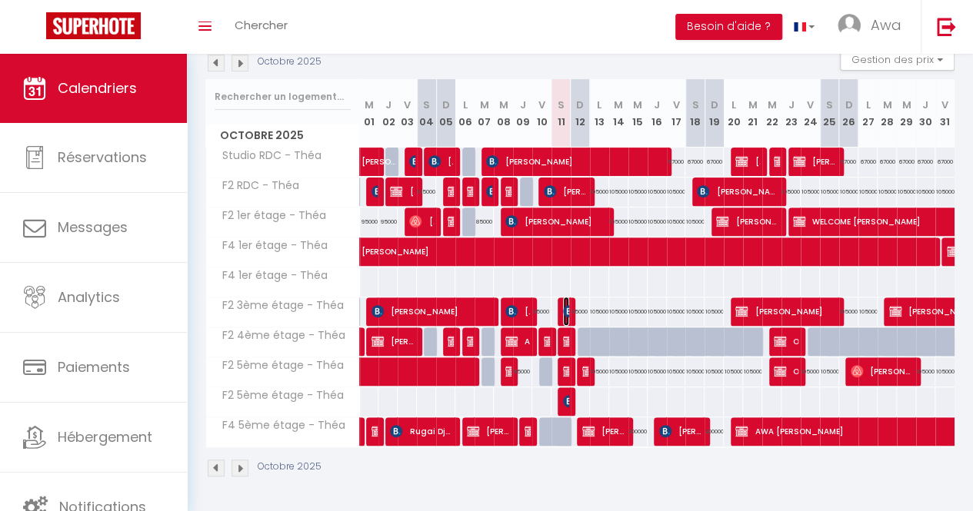
select select "0"
select select "1"
select select
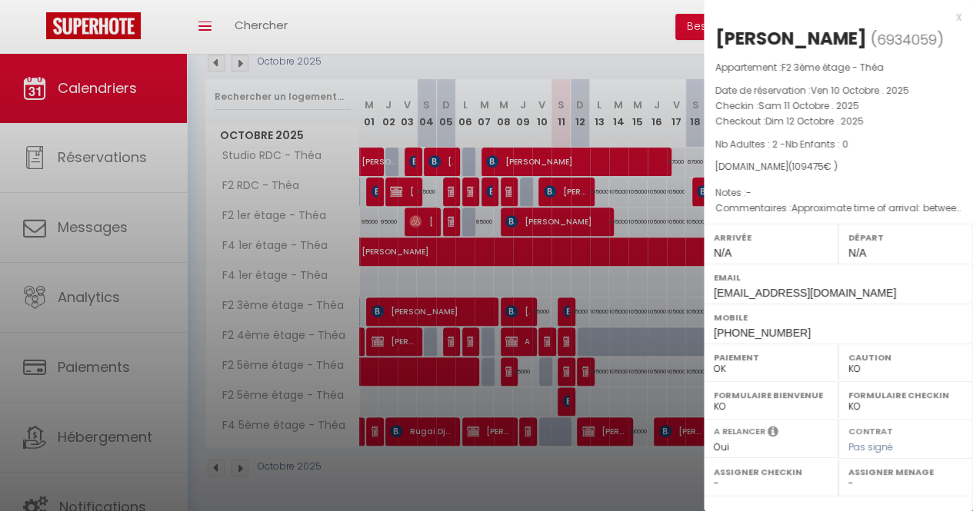
click at [600, 264] on div at bounding box center [486, 255] width 973 height 511
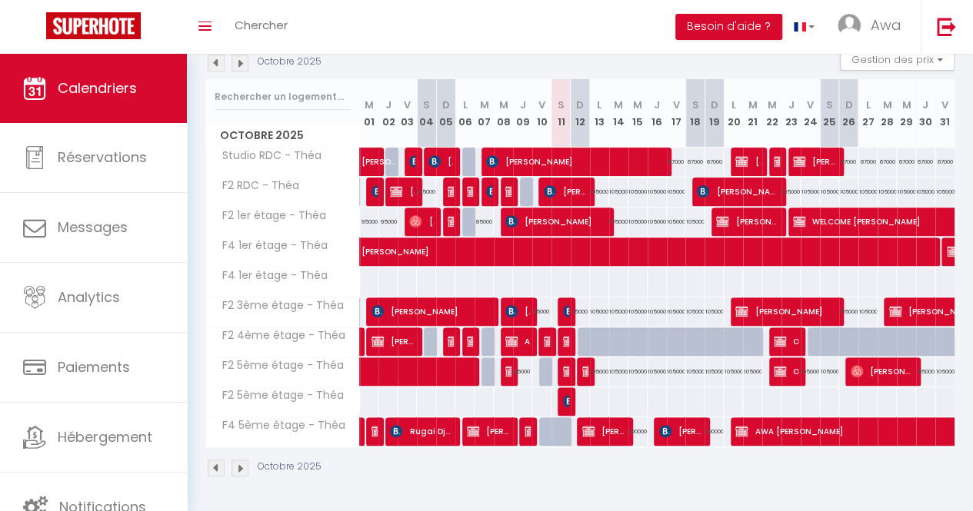
click at [600, 268] on div at bounding box center [599, 282] width 20 height 28
type input "170000"
type input "Lun 13 Octobre 2025"
type input "[DATE] Octobre 2025"
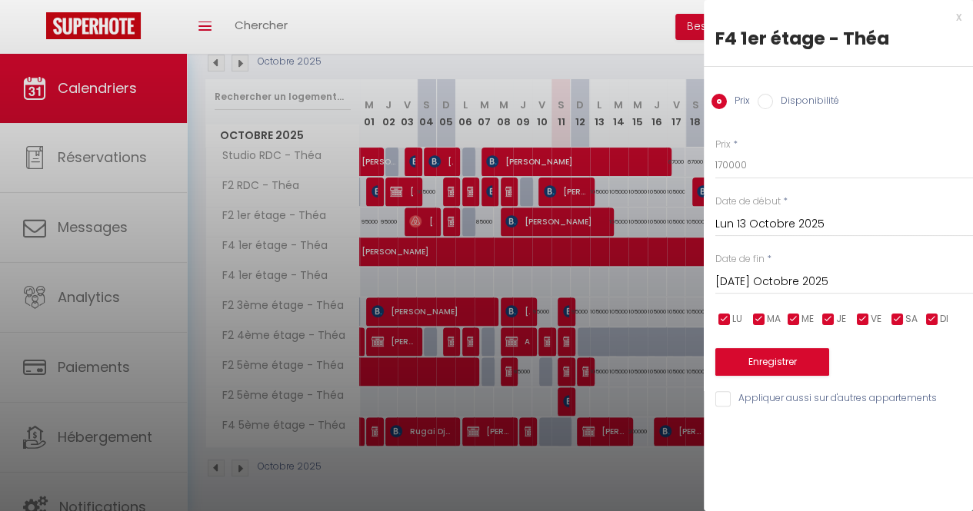
click at [445, 274] on div at bounding box center [486, 255] width 973 height 511
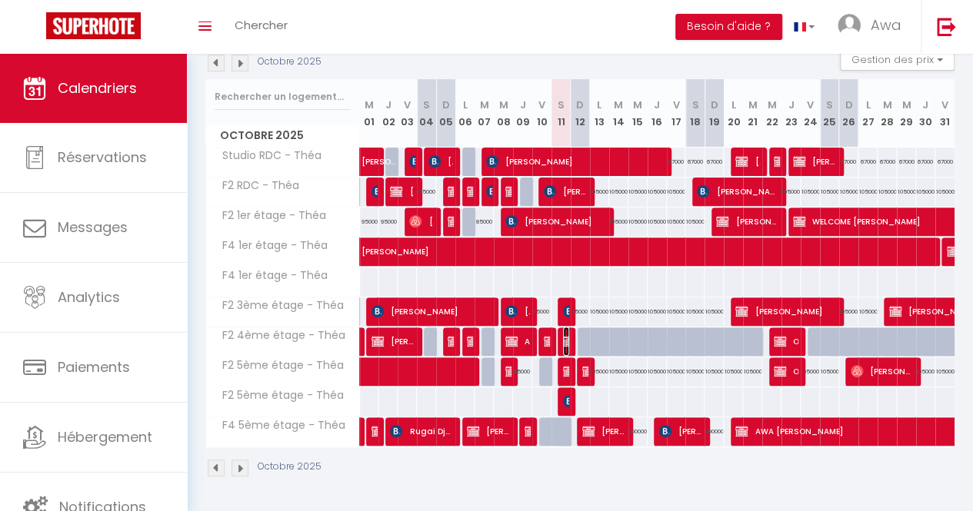
click at [563, 338] on img at bounding box center [569, 341] width 12 height 12
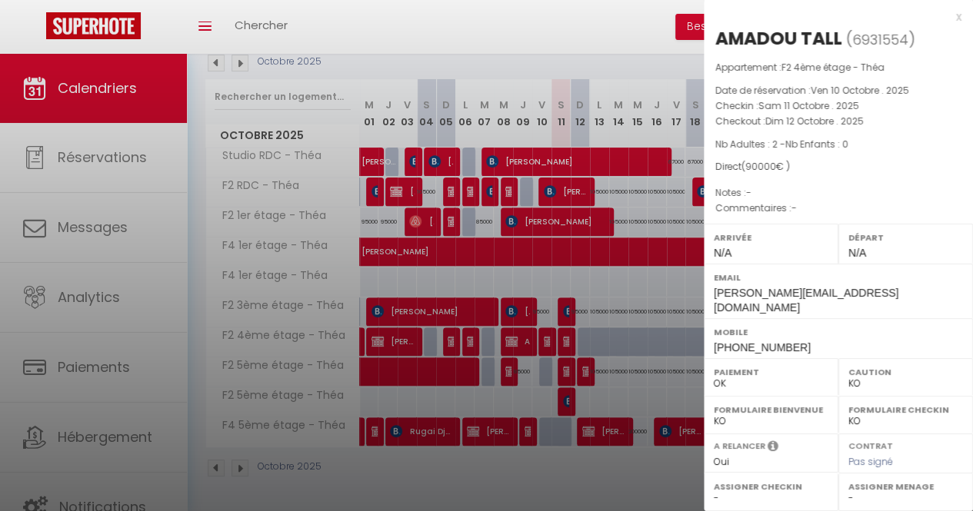
click at [626, 327] on div at bounding box center [486, 255] width 973 height 511
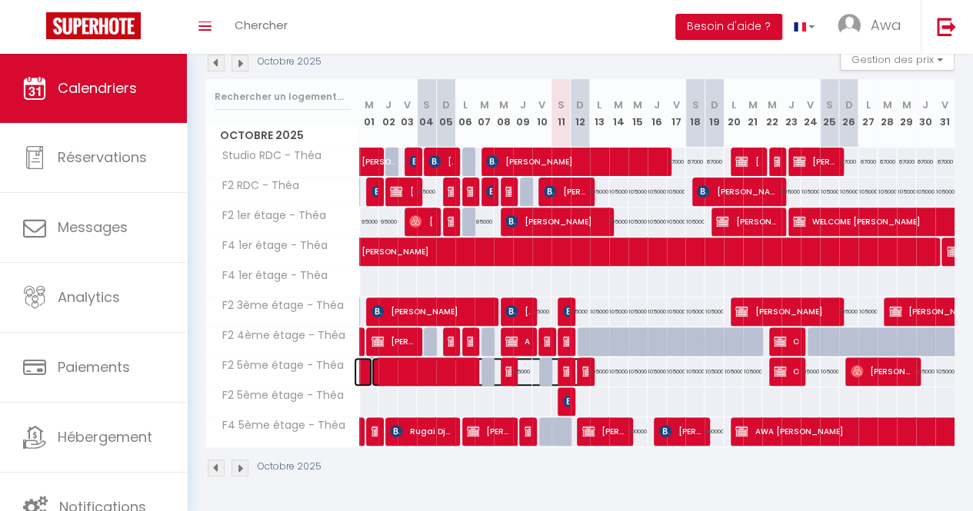
click at [568, 361] on span at bounding box center [477, 372] width 212 height 29
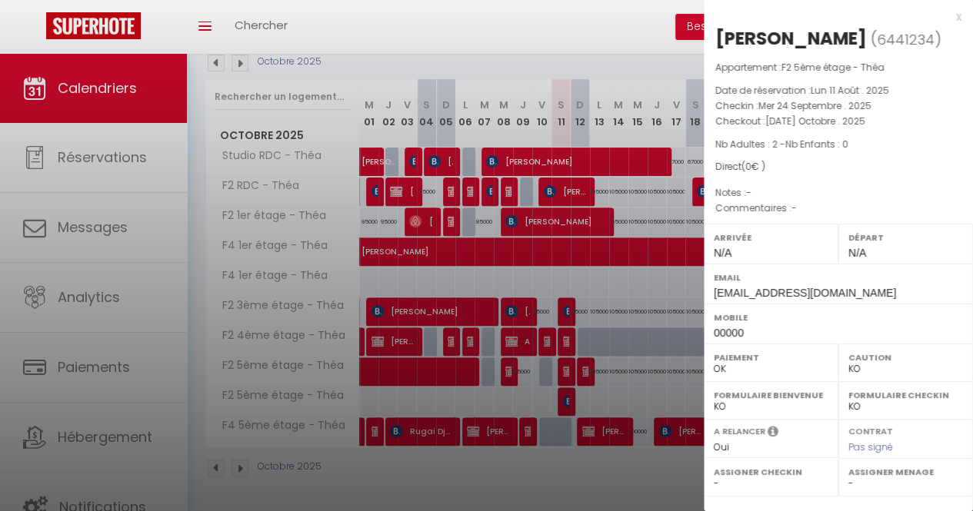
click at [647, 275] on div at bounding box center [486, 255] width 973 height 511
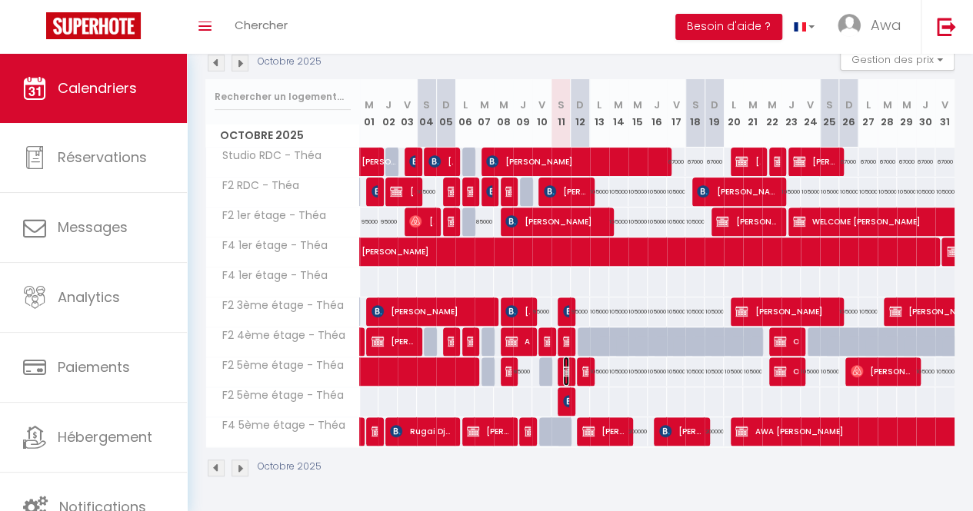
click at [563, 365] on img at bounding box center [569, 371] width 12 height 12
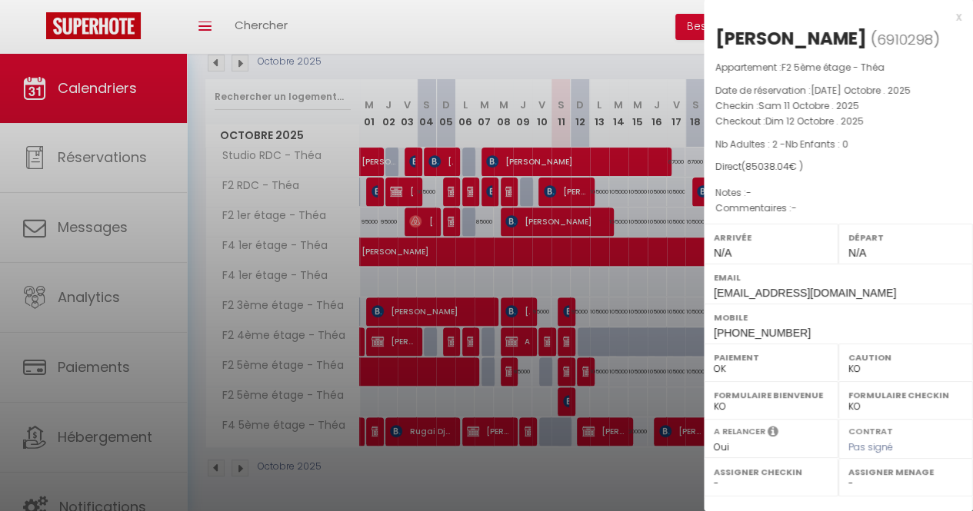
click at [621, 296] on div at bounding box center [486, 255] width 973 height 511
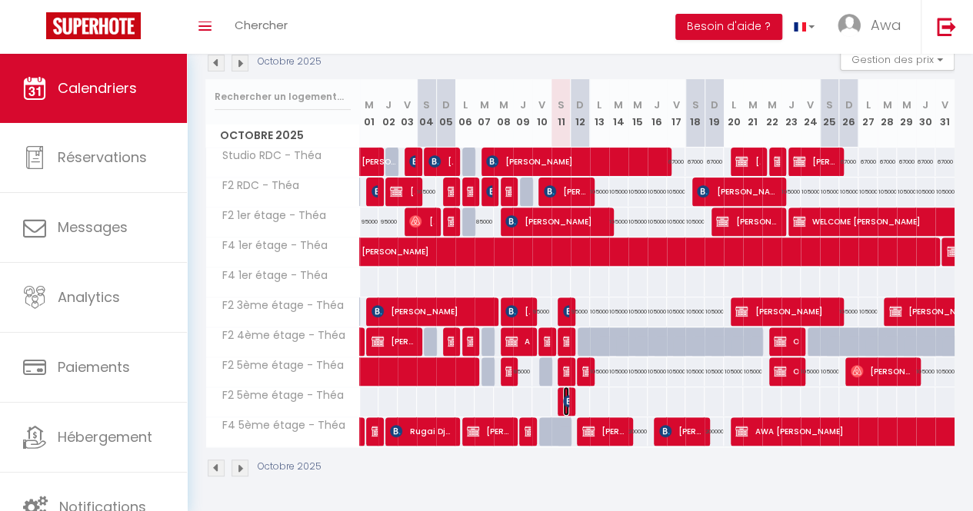
click at [563, 388] on span "[PERSON_NAME]" at bounding box center [566, 401] width 6 height 29
select select "KO"
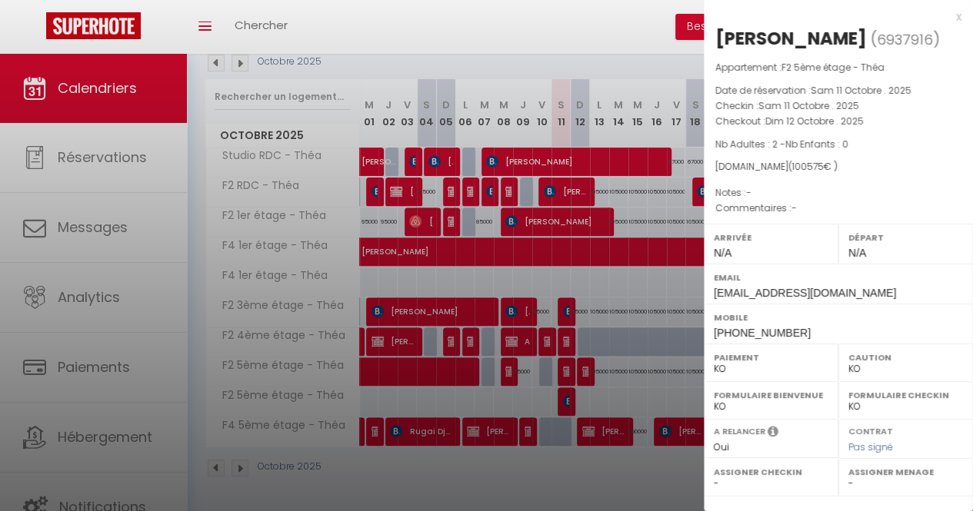
click at [620, 319] on div at bounding box center [486, 255] width 973 height 511
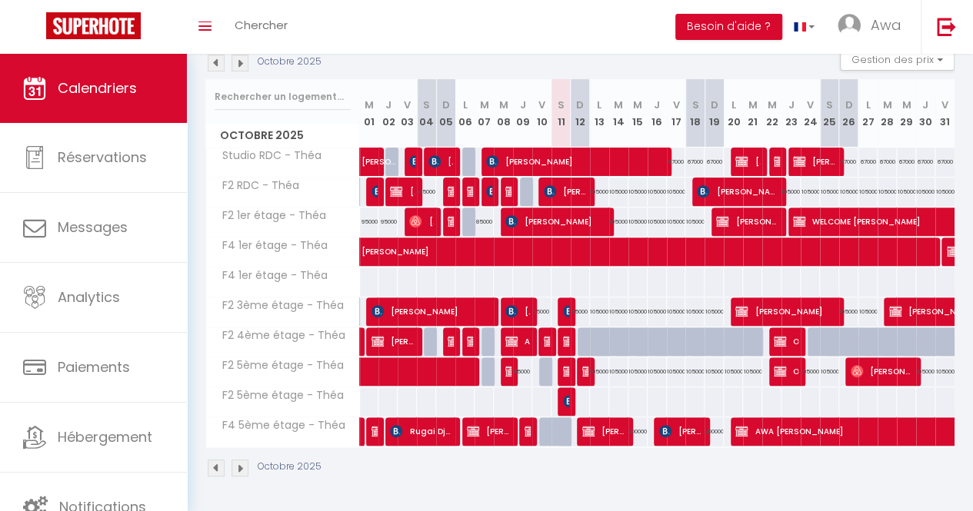
scroll to position [0, 0]
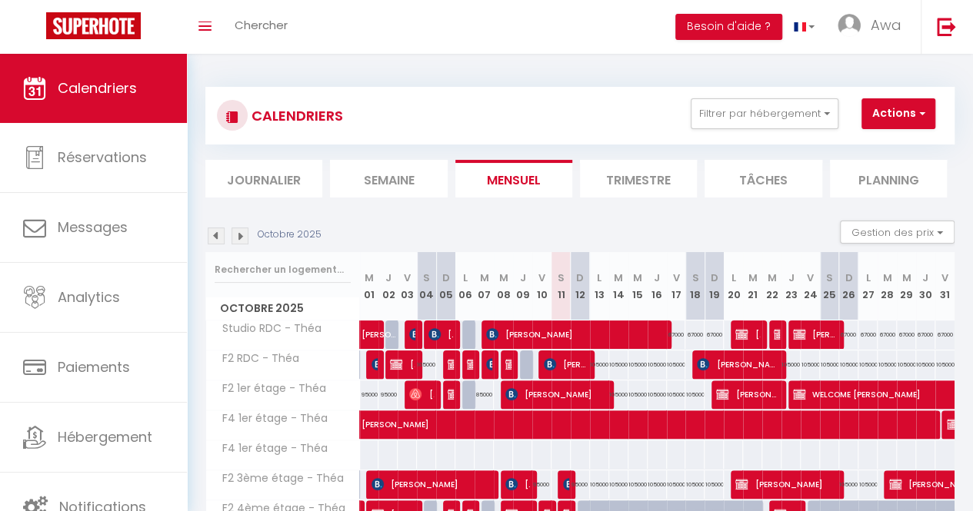
click at [261, 187] on li "Journalier" at bounding box center [263, 179] width 117 height 38
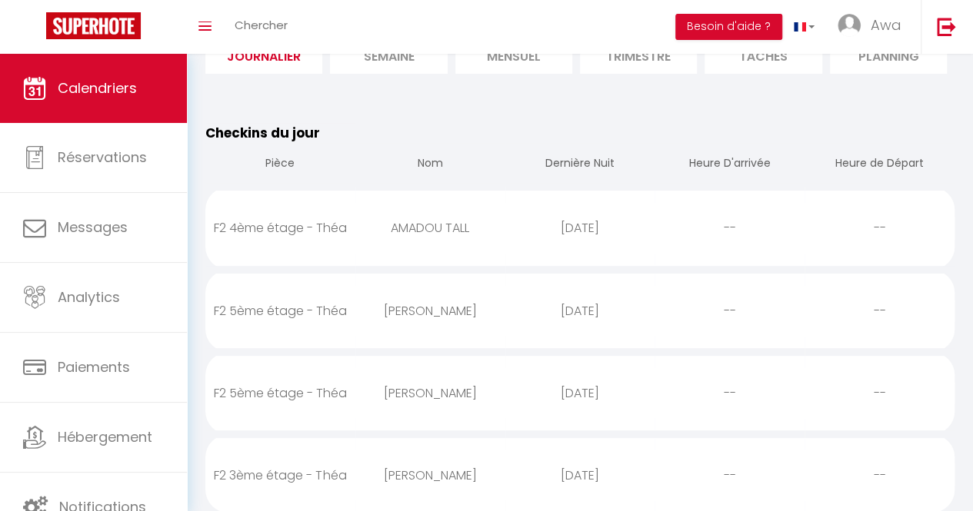
scroll to position [123, 0]
click at [364, 405] on div "[PERSON_NAME]" at bounding box center [430, 394] width 150 height 50
select select "0"
select select "1"
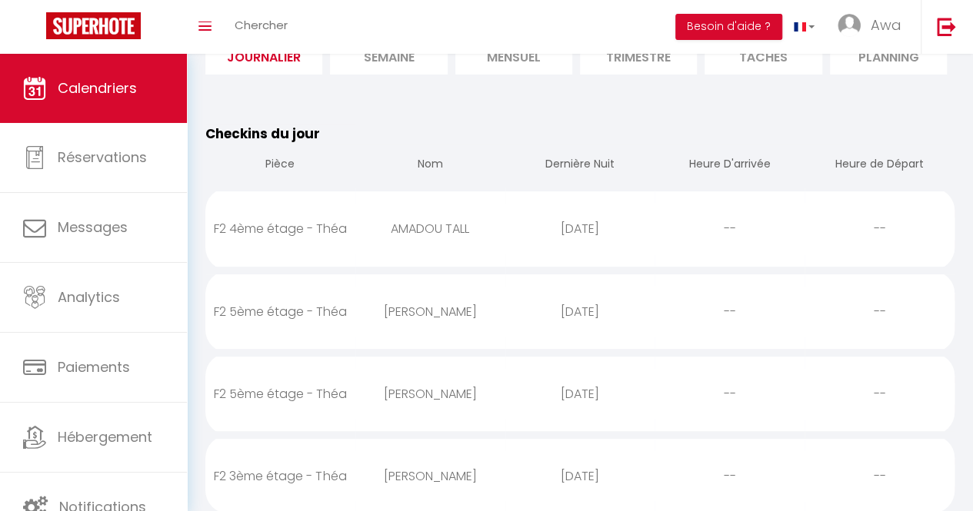
select select
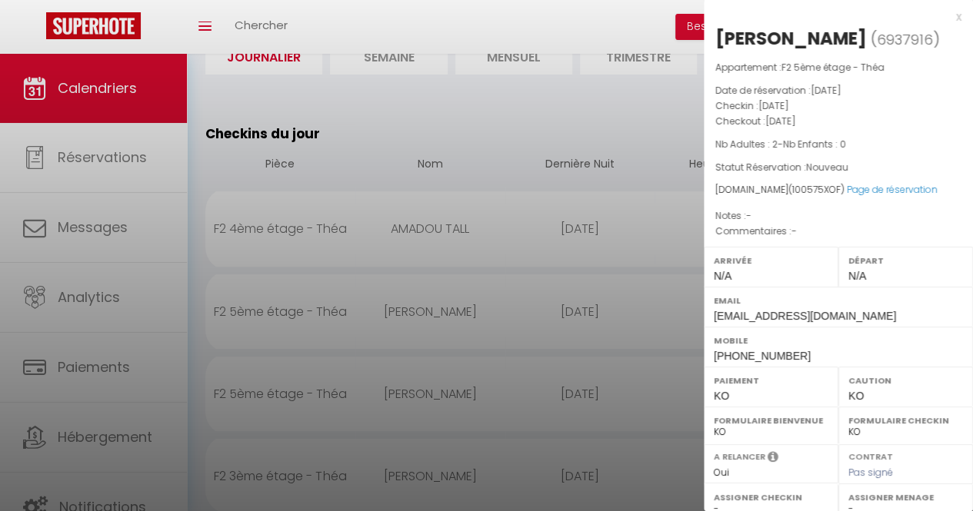
click at [381, 288] on div at bounding box center [486, 255] width 973 height 511
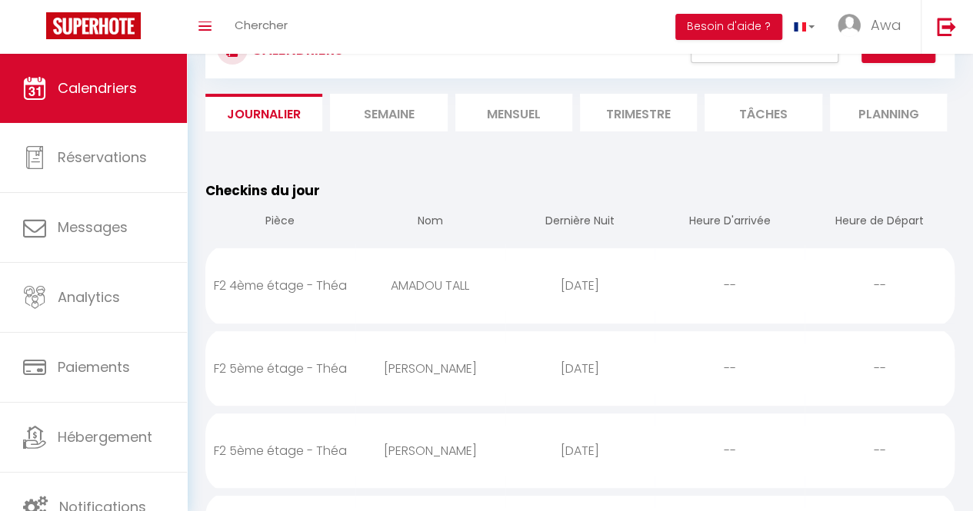
click at [515, 118] on li "Mensuel" at bounding box center [513, 113] width 117 height 38
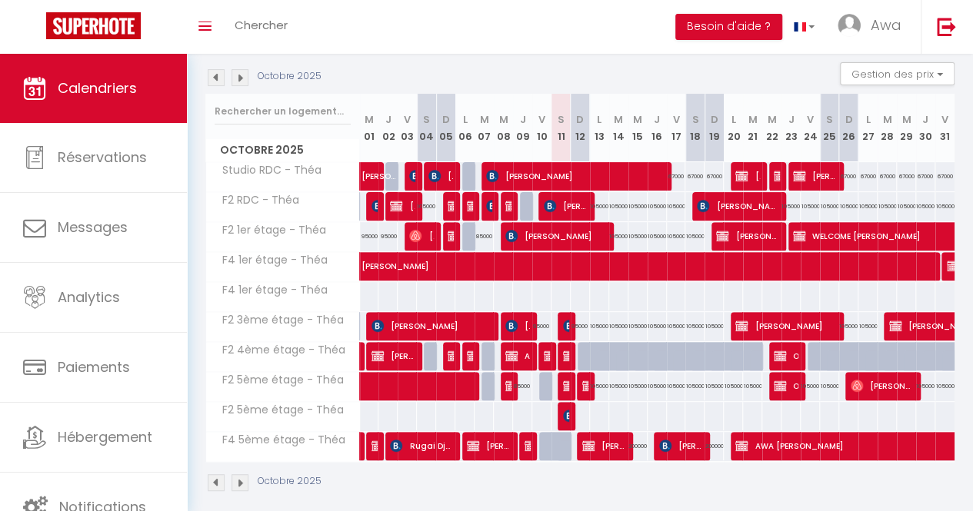
scroll to position [161, 0]
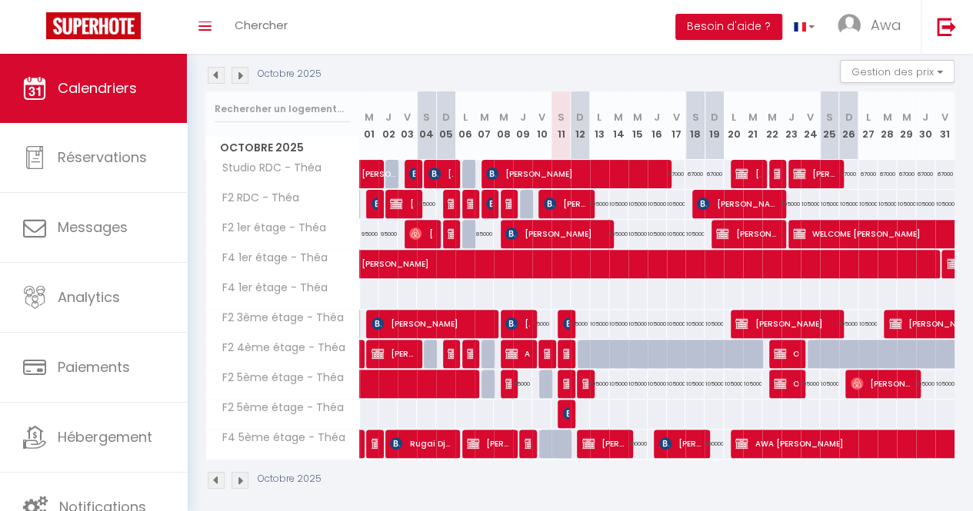
click at [558, 438] on div at bounding box center [567, 452] width 19 height 29
type input "200000"
type input "Sam 11 Octobre 2025"
type input "Dim 12 Octobre 2025"
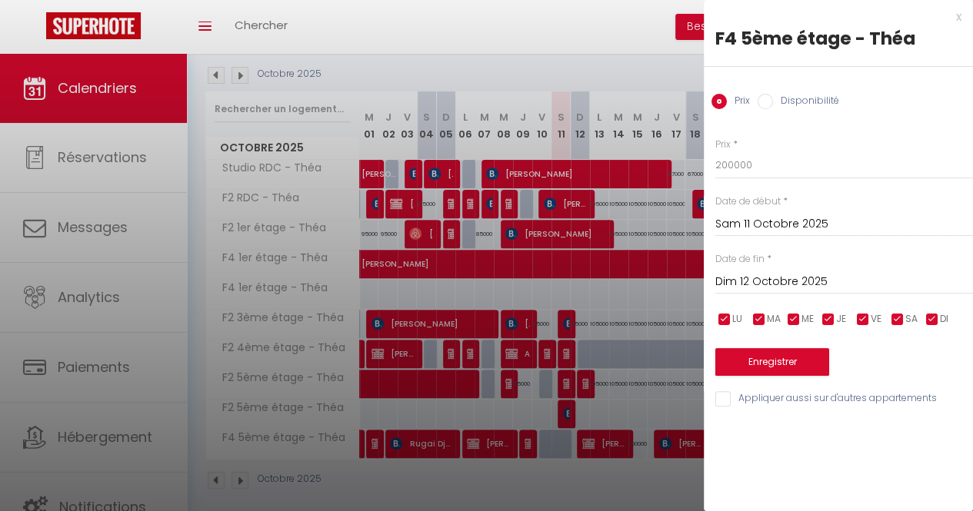
click at [583, 17] on div at bounding box center [486, 255] width 973 height 511
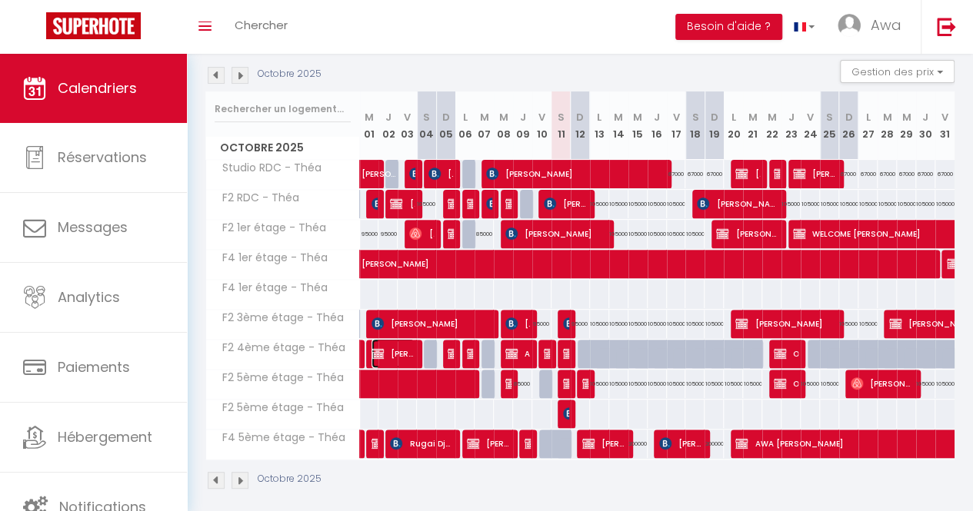
click at [401, 361] on span "[PERSON_NAME]" at bounding box center [392, 353] width 43 height 29
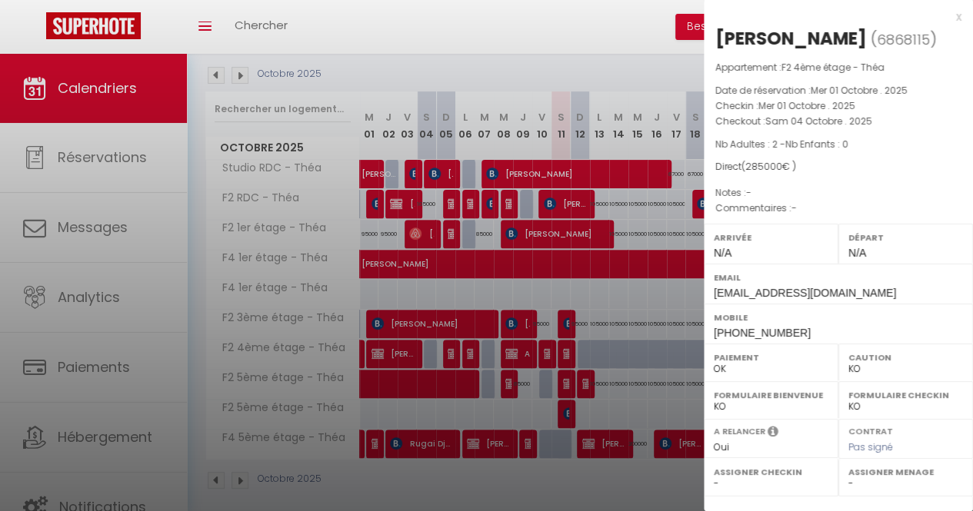
click at [609, 360] on div at bounding box center [486, 255] width 973 height 511
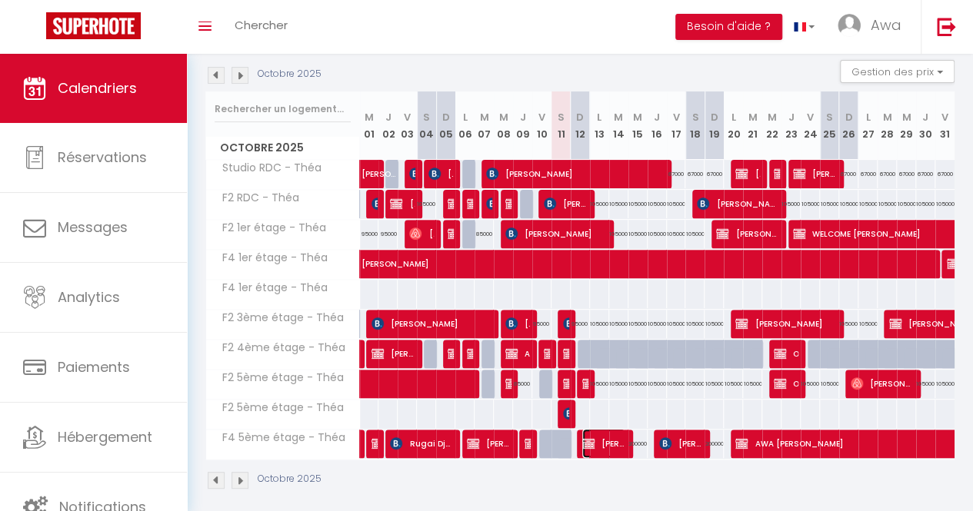
click at [601, 448] on span "[PERSON_NAME]" at bounding box center [603, 443] width 43 height 29
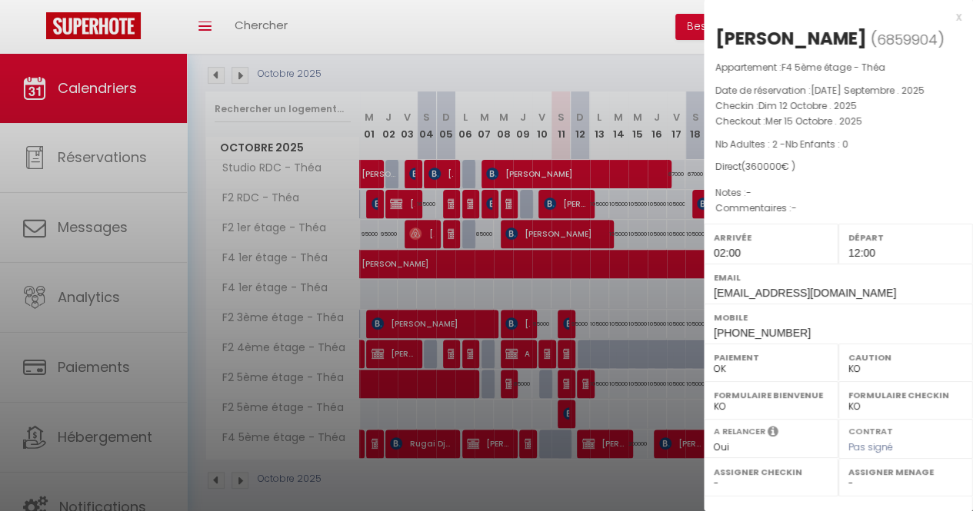
click at [638, 321] on div at bounding box center [486, 255] width 973 height 511
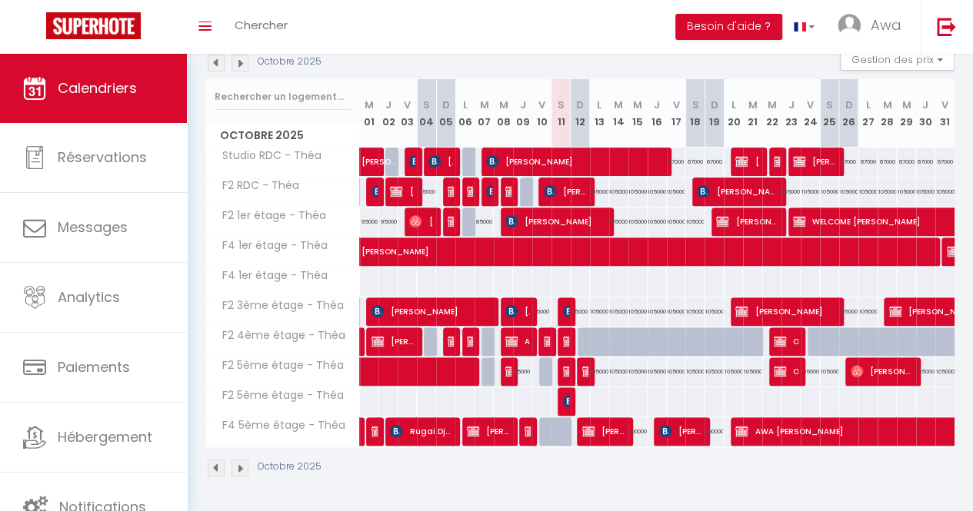
scroll to position [181, 0]
click at [563, 395] on img at bounding box center [569, 401] width 12 height 12
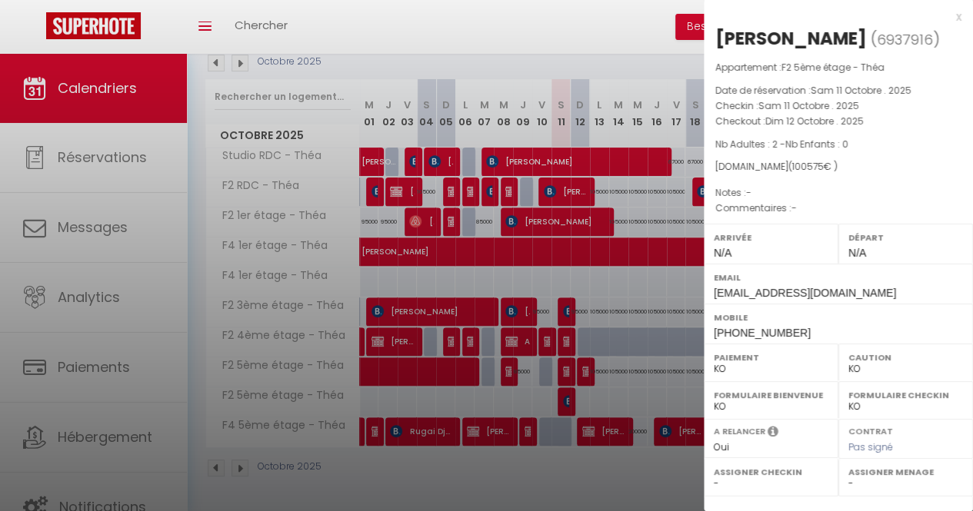
click at [561, 391] on div at bounding box center [486, 255] width 973 height 511
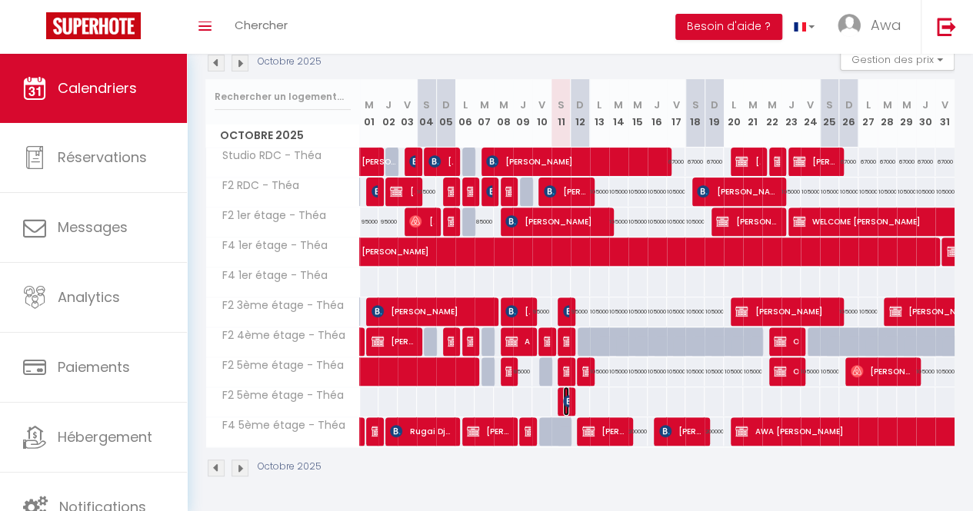
click at [564, 395] on img at bounding box center [569, 401] width 12 height 12
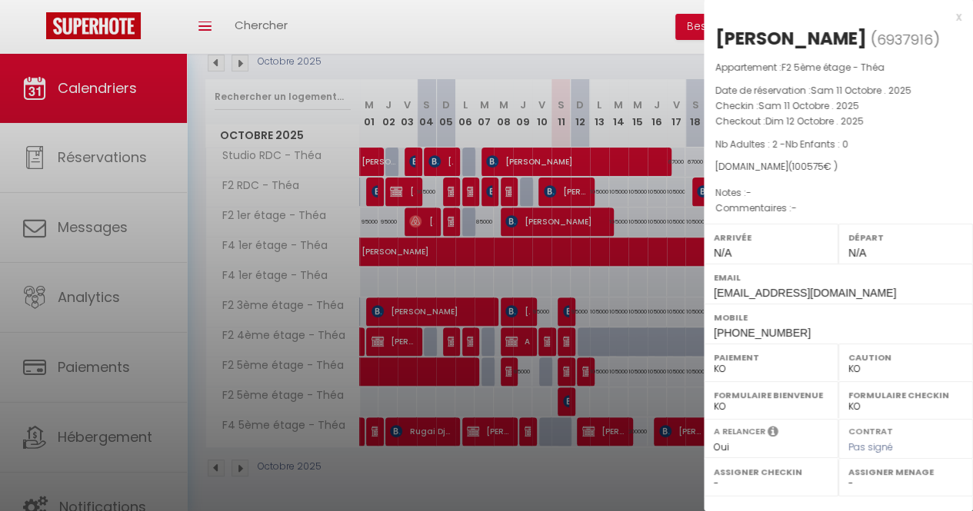
click at [594, 307] on div at bounding box center [486, 255] width 973 height 511
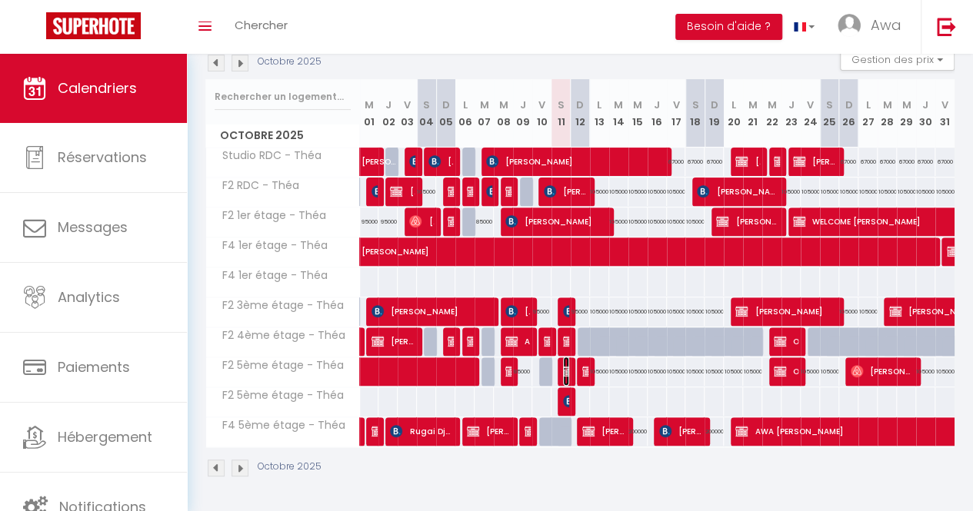
click at [563, 365] on img at bounding box center [569, 371] width 12 height 12
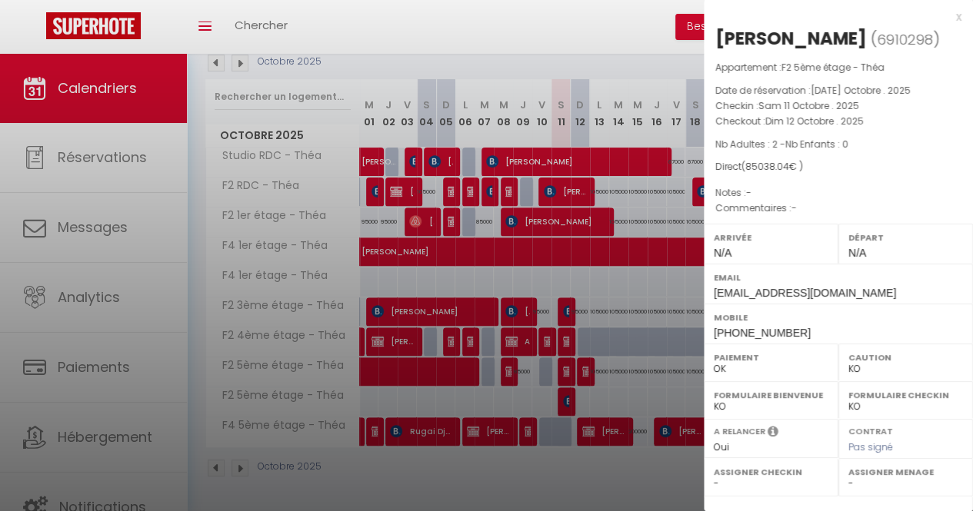
click at [565, 388] on div at bounding box center [486, 255] width 973 height 511
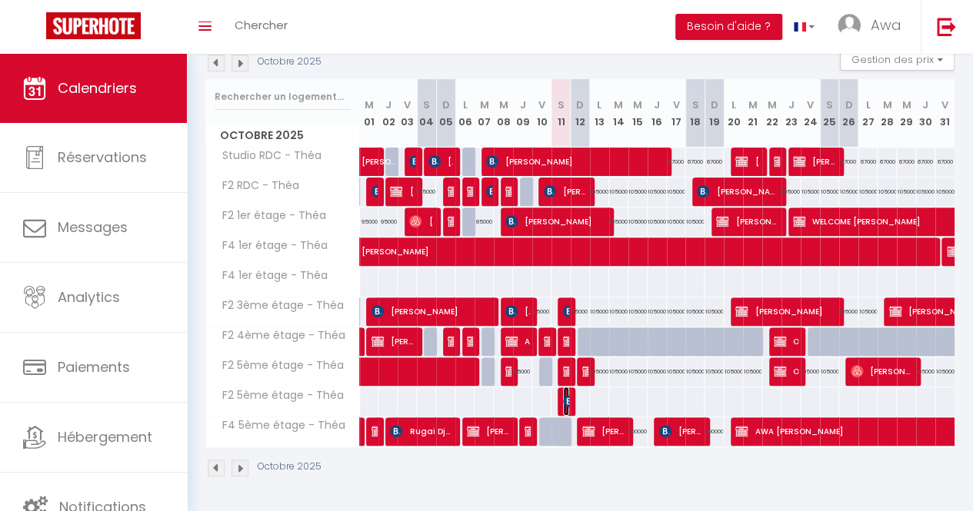
click at [563, 395] on img at bounding box center [569, 401] width 12 height 12
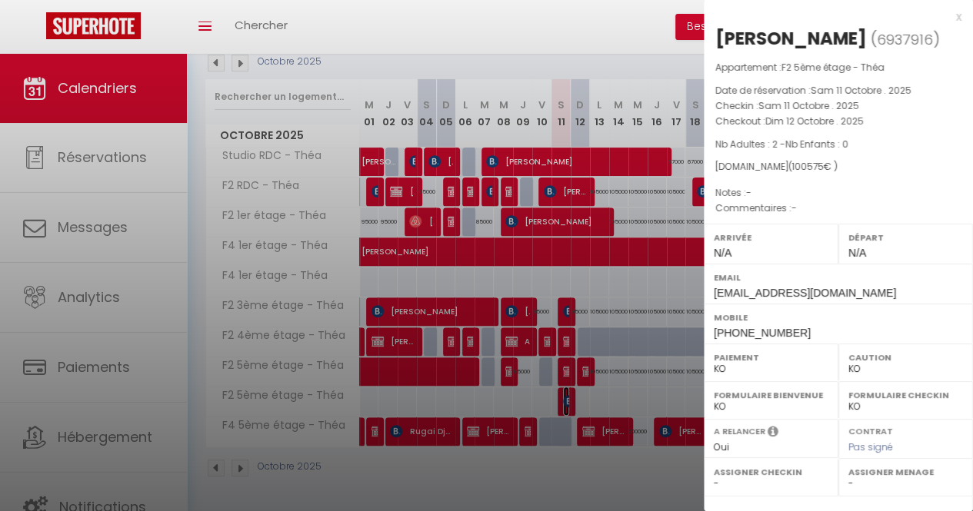
scroll to position [226, 0]
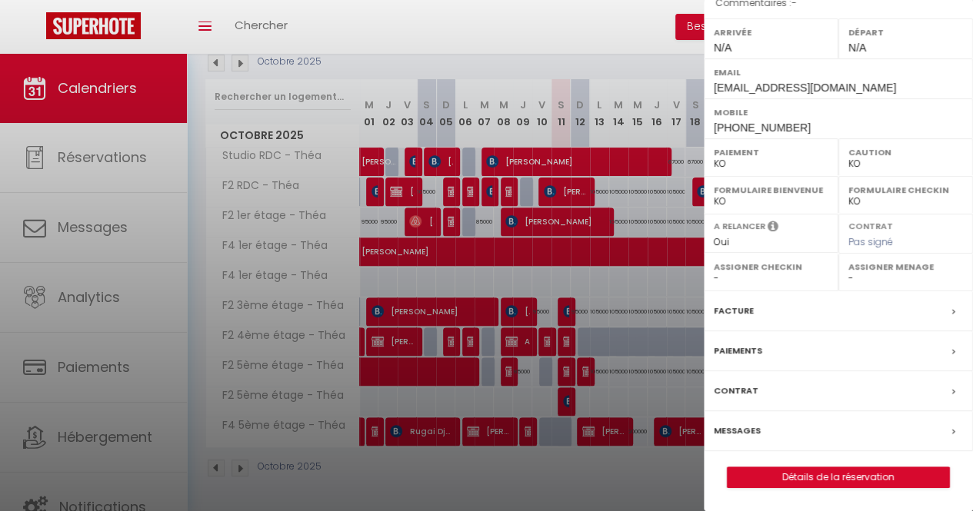
click at [428, 263] on div at bounding box center [486, 255] width 973 height 511
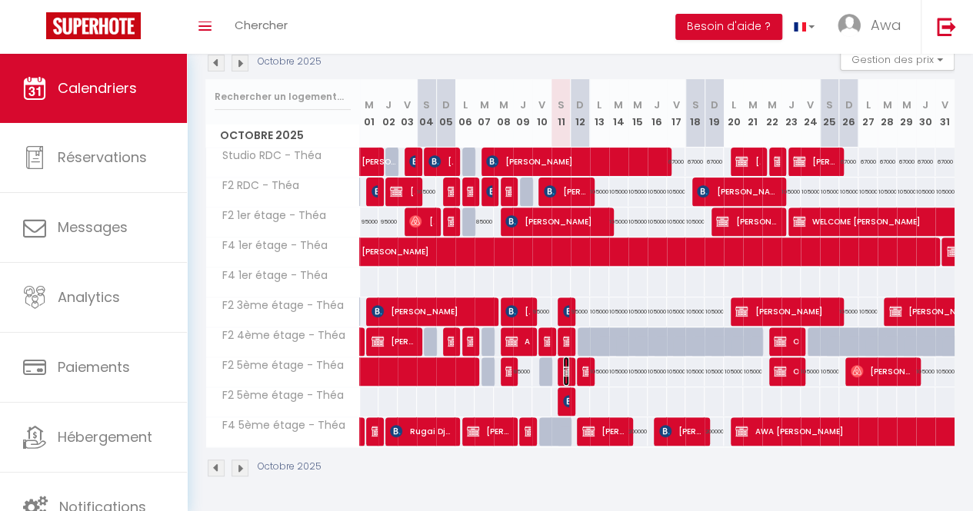
click at [563, 368] on span "[PERSON_NAME]" at bounding box center [566, 371] width 6 height 29
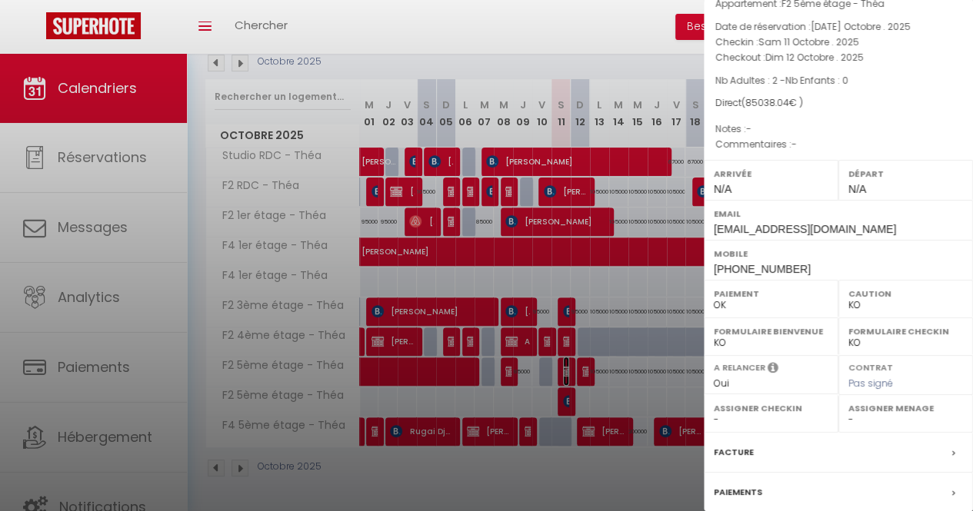
scroll to position [0, 0]
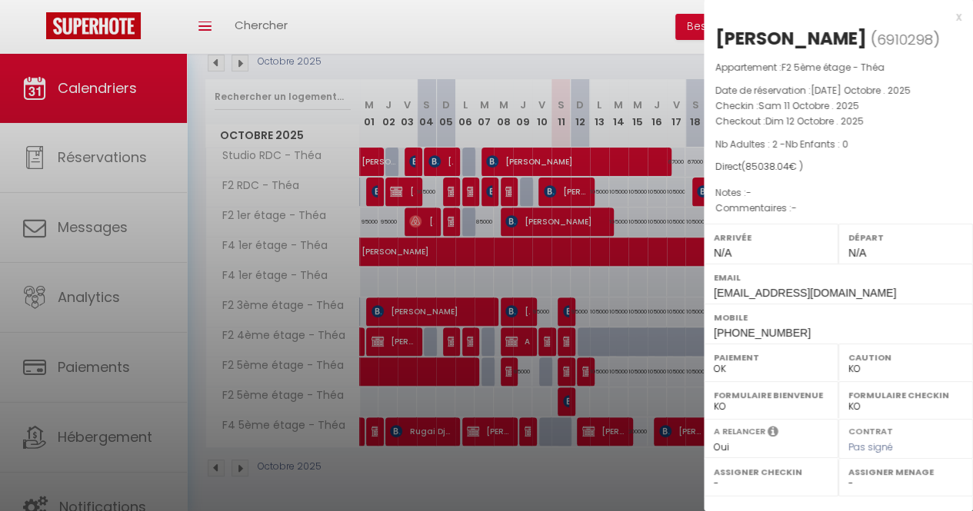
click at [628, 342] on div at bounding box center [486, 255] width 973 height 511
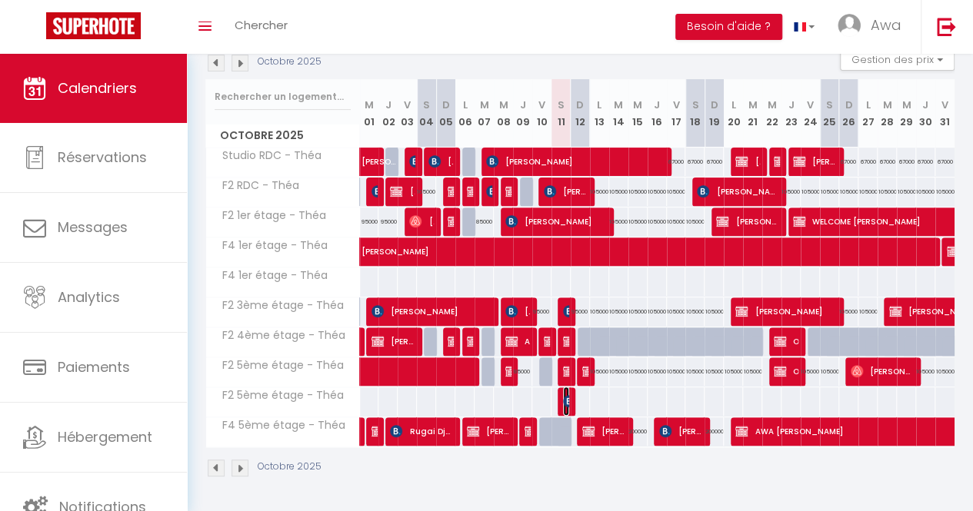
click at [563, 395] on img at bounding box center [569, 401] width 12 height 12
select select "KO"
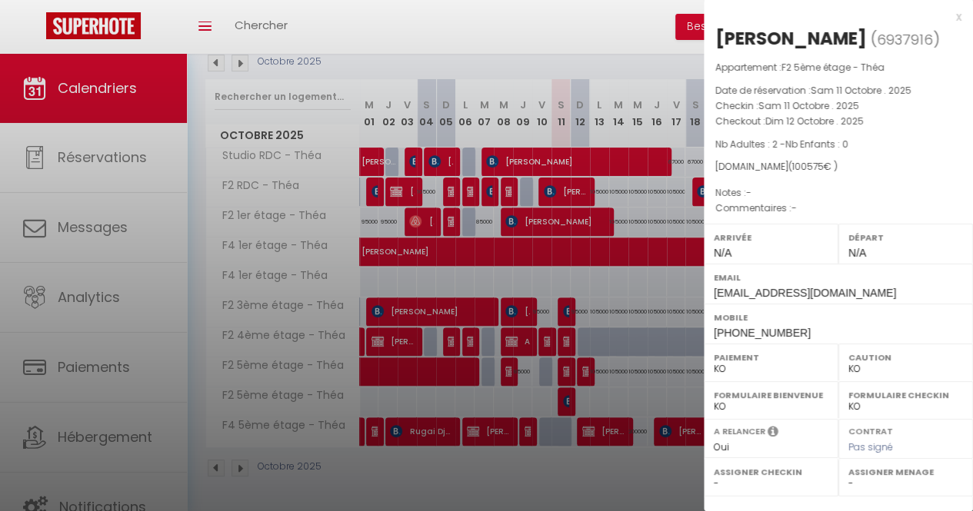
click at [611, 273] on div at bounding box center [486, 255] width 973 height 511
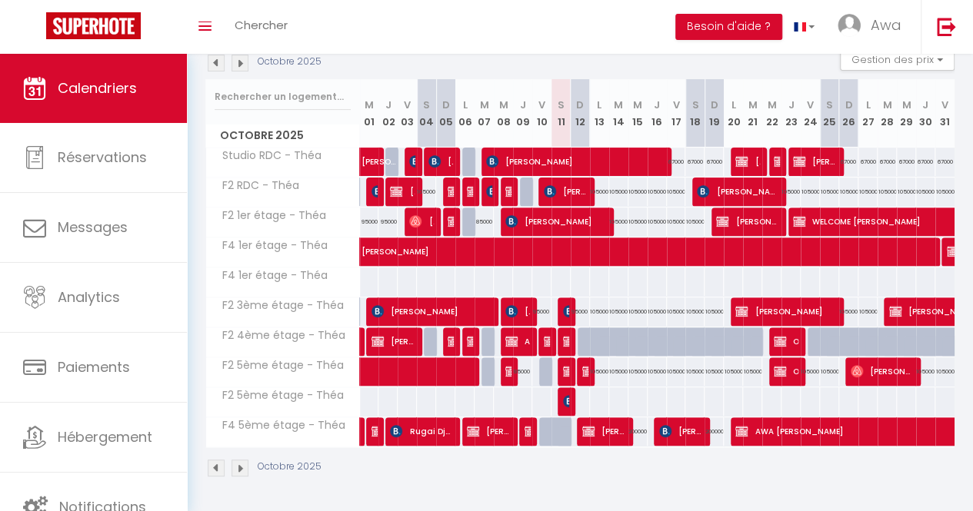
click at [408, 278] on div at bounding box center [407, 282] width 20 height 28
type input "170000"
type input "Ven 03 Octobre 2025"
type input "[PERSON_NAME] 04 Octobre 2025"
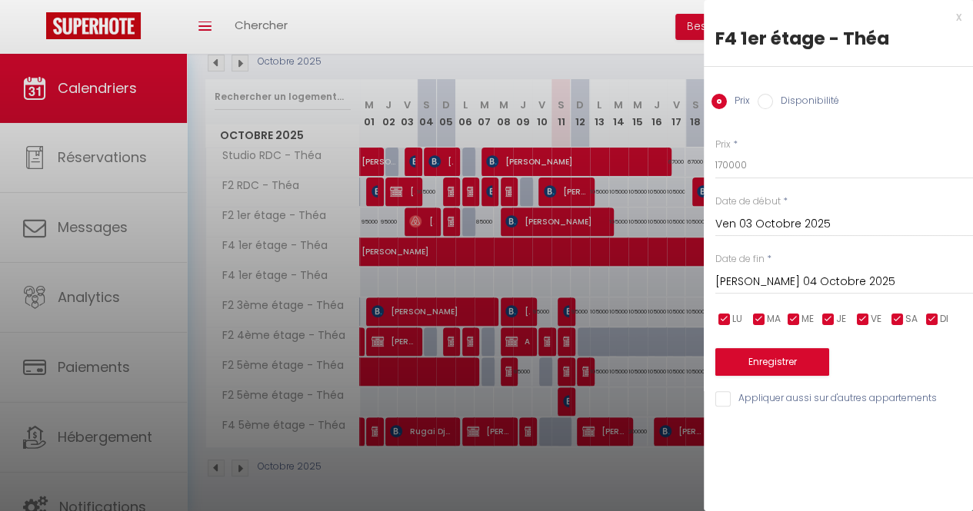
click at [573, 176] on div at bounding box center [486, 255] width 973 height 511
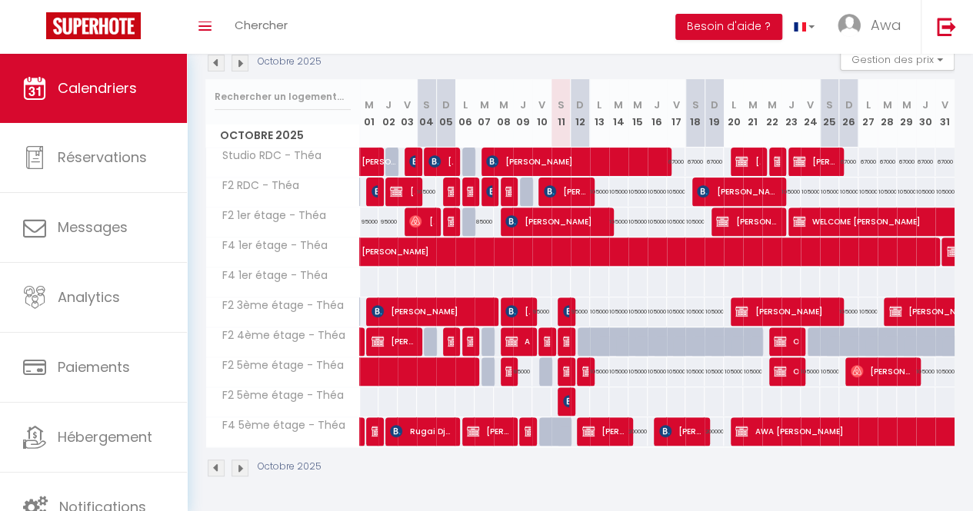
click at [552, 421] on div at bounding box center [560, 432] width 19 height 29
type input "200000"
type input "Sam 11 Octobre 2025"
type input "Dim 12 Octobre 2025"
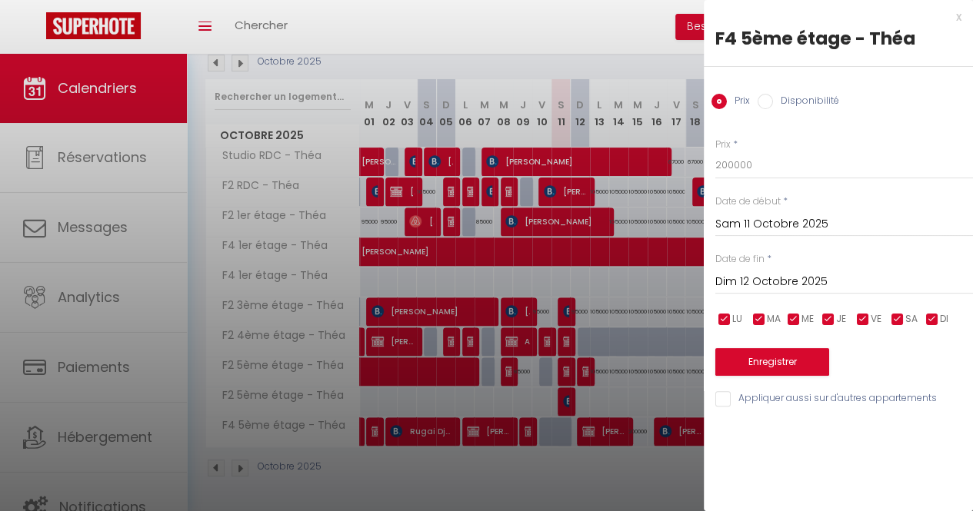
click at [591, 342] on div at bounding box center [486, 255] width 973 height 511
